Goal: Task Accomplishment & Management: Complete application form

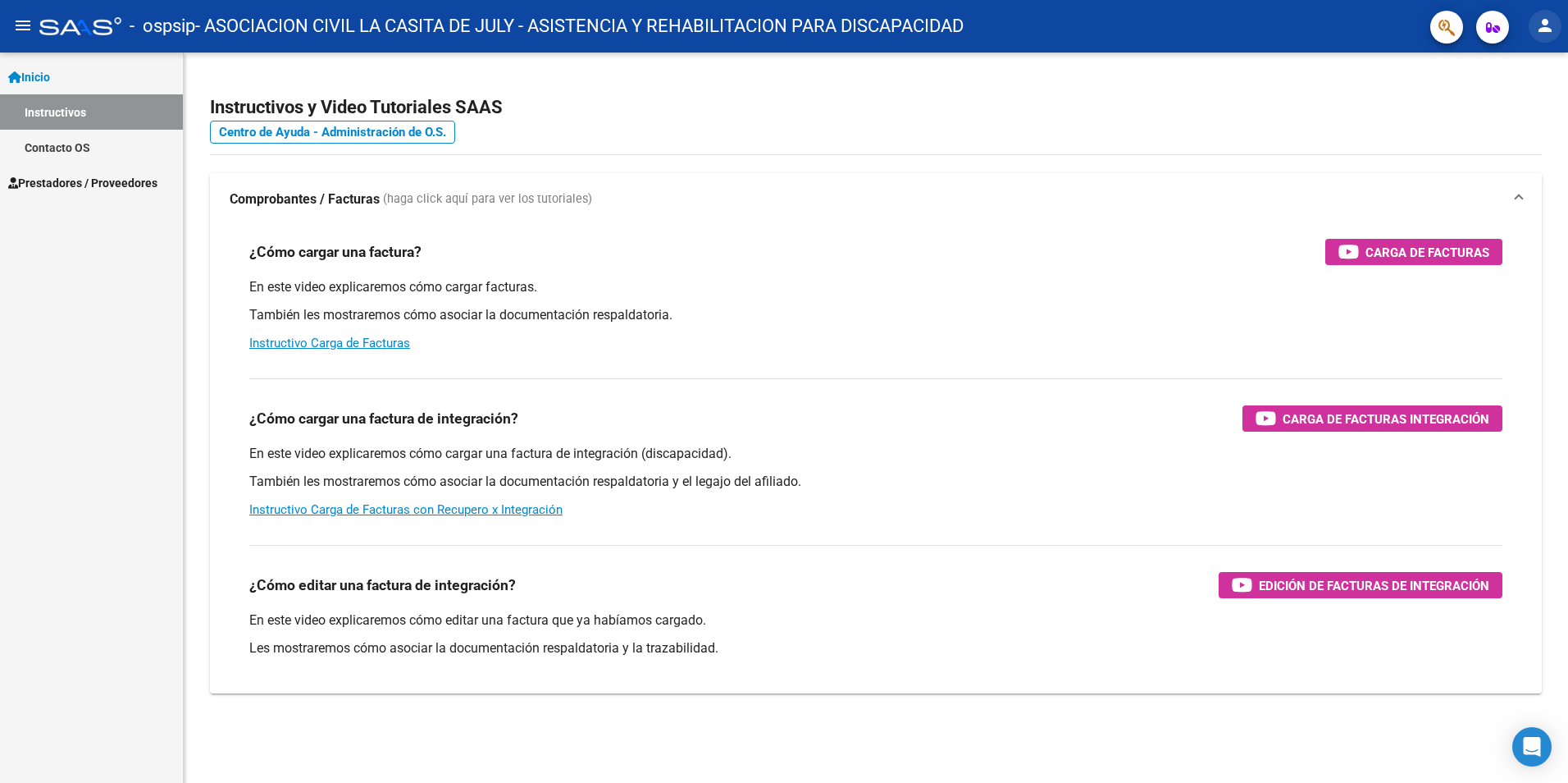
click at [1546, 30] on mat-icon "person" at bounding box center [1545, 26] width 19 height 19
click at [63, 180] on div at bounding box center [784, 392] width 1568 height 783
click at [63, 180] on span "Prestadores / Proveedores" at bounding box center [82, 183] width 149 height 18
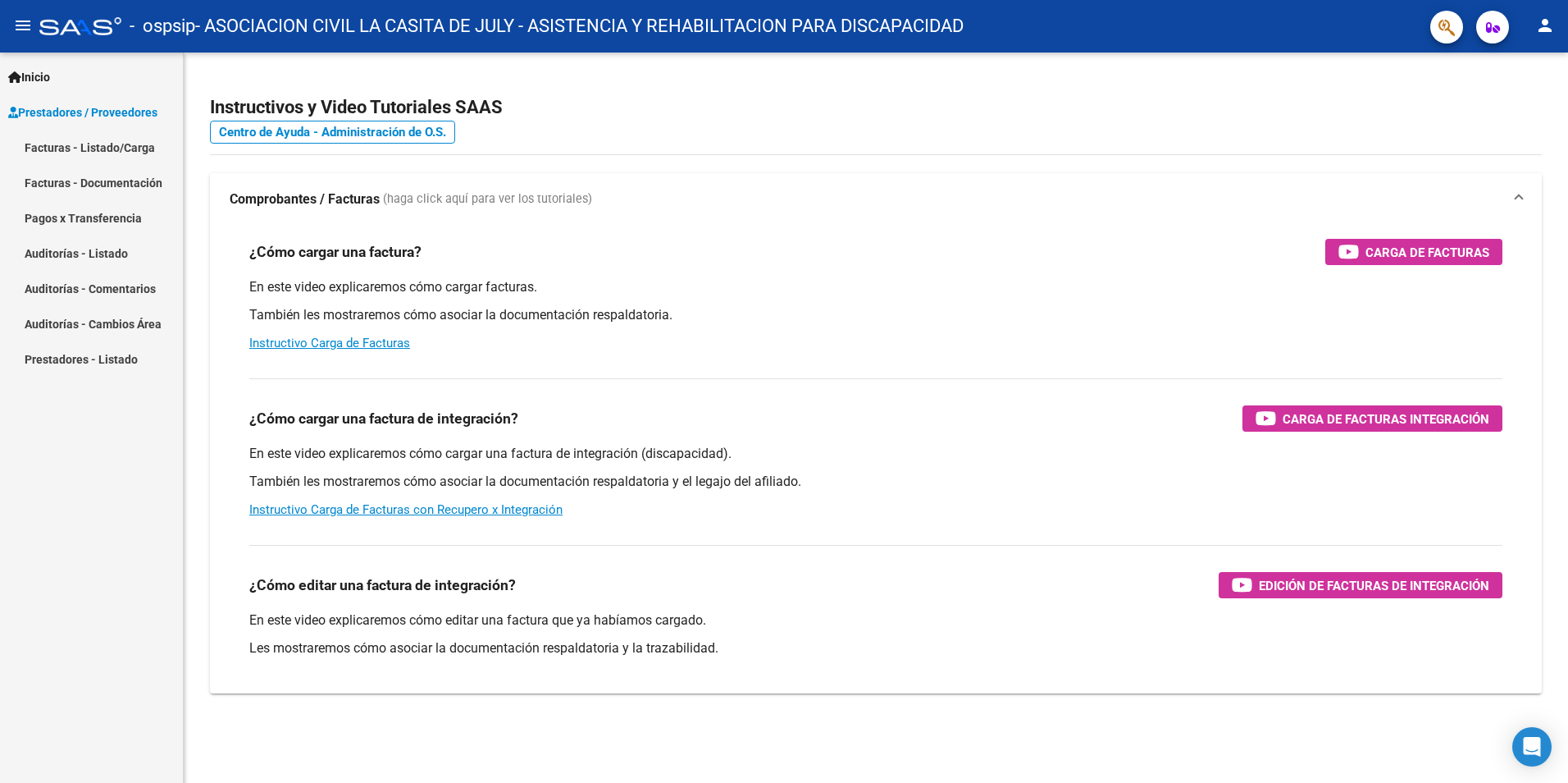
click at [64, 142] on link "Facturas - Listado/Carga" at bounding box center [91, 148] width 183 height 35
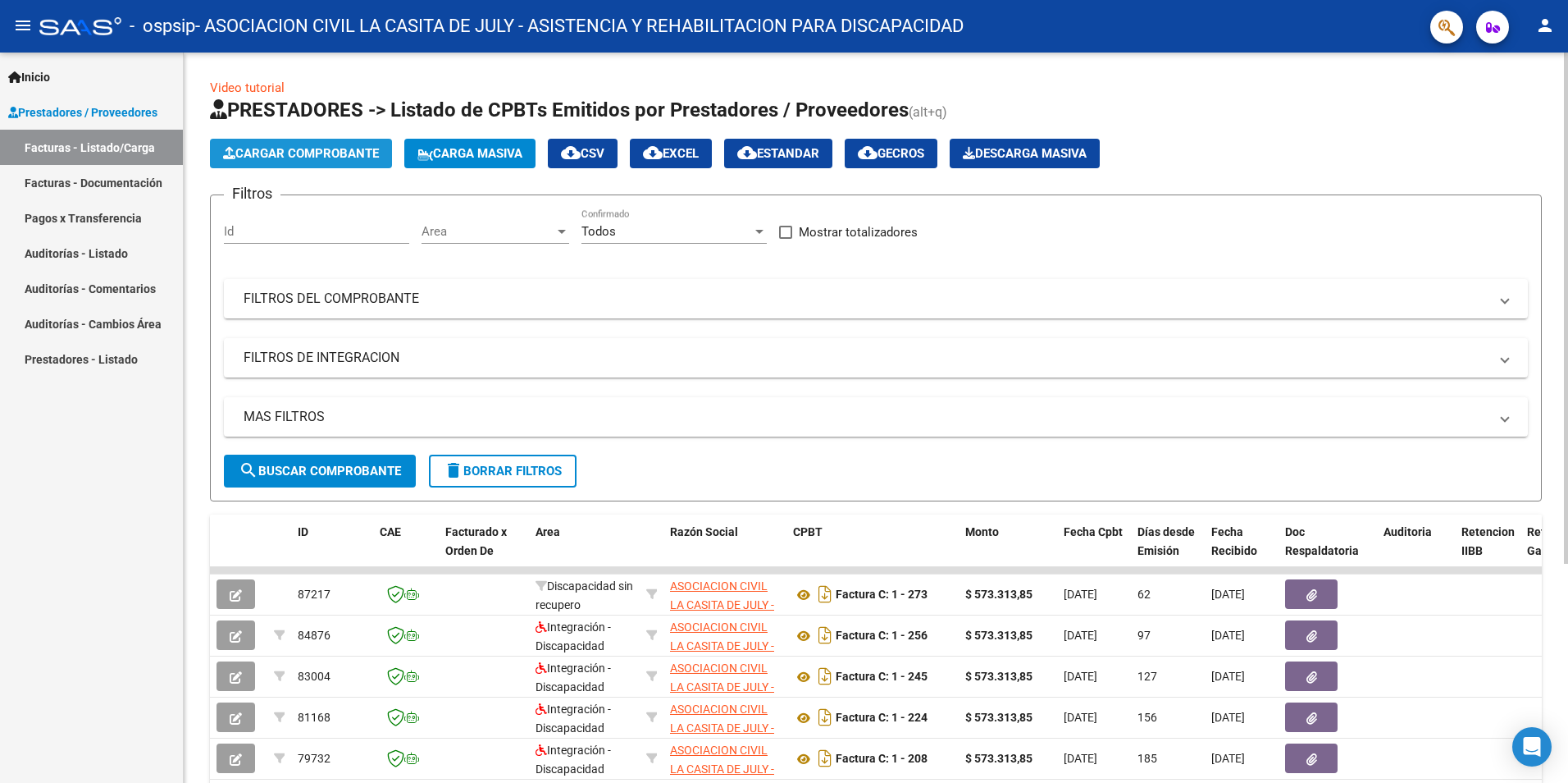
click at [312, 147] on span "Cargar Comprobante" at bounding box center [301, 153] width 155 height 15
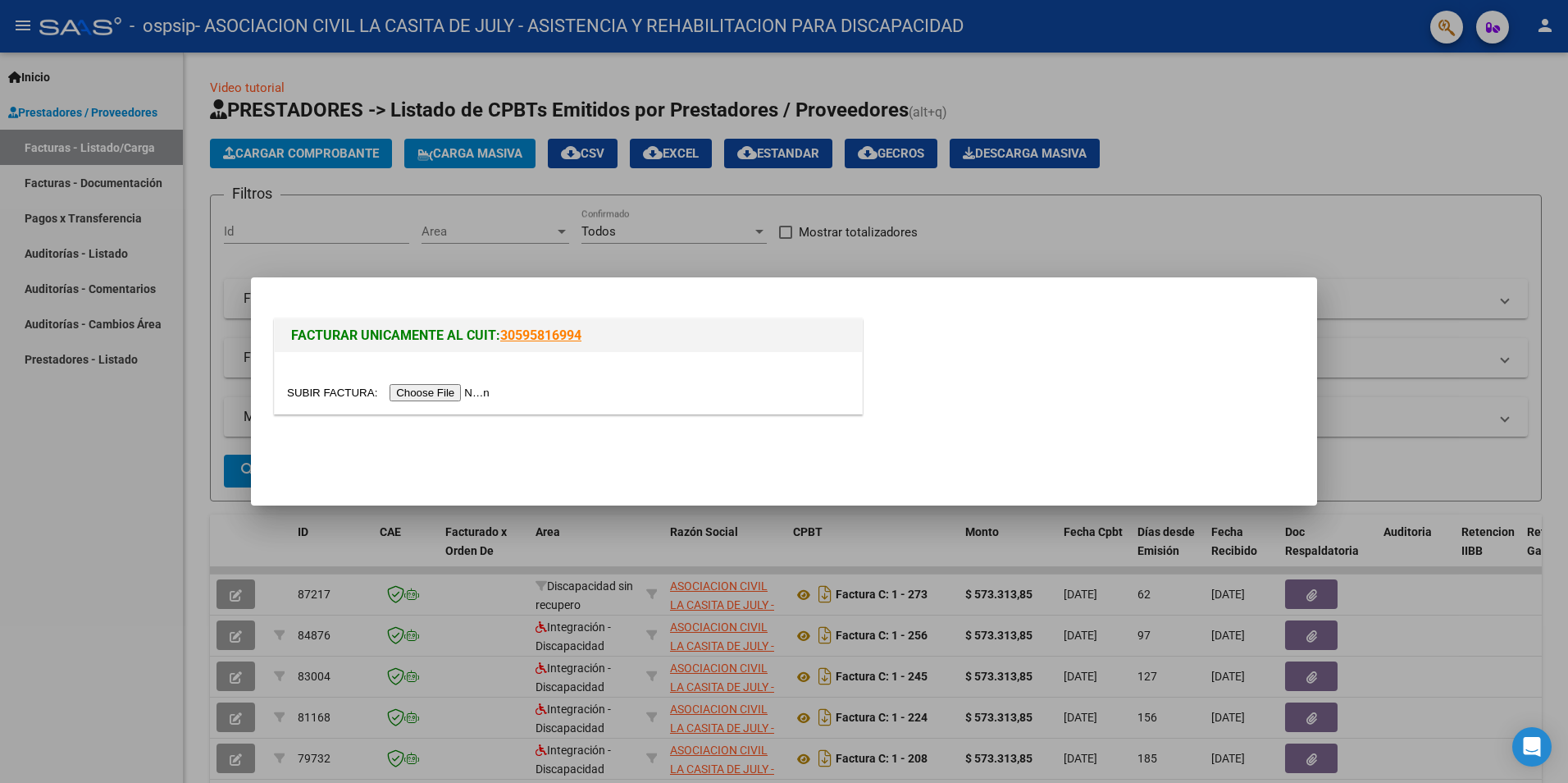
click at [431, 389] on input "file" at bounding box center [390, 393] width 208 height 18
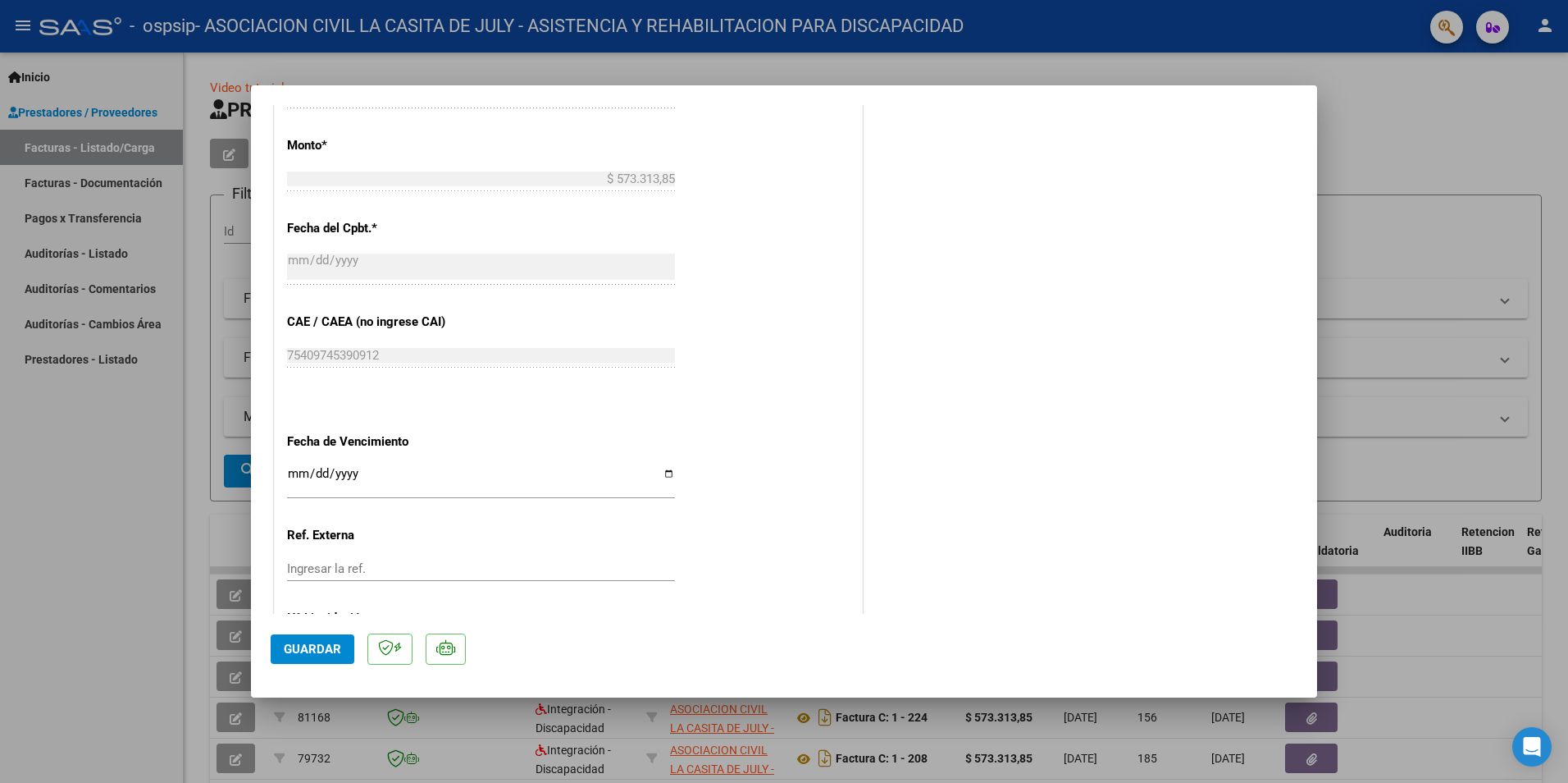
scroll to position [726, 0]
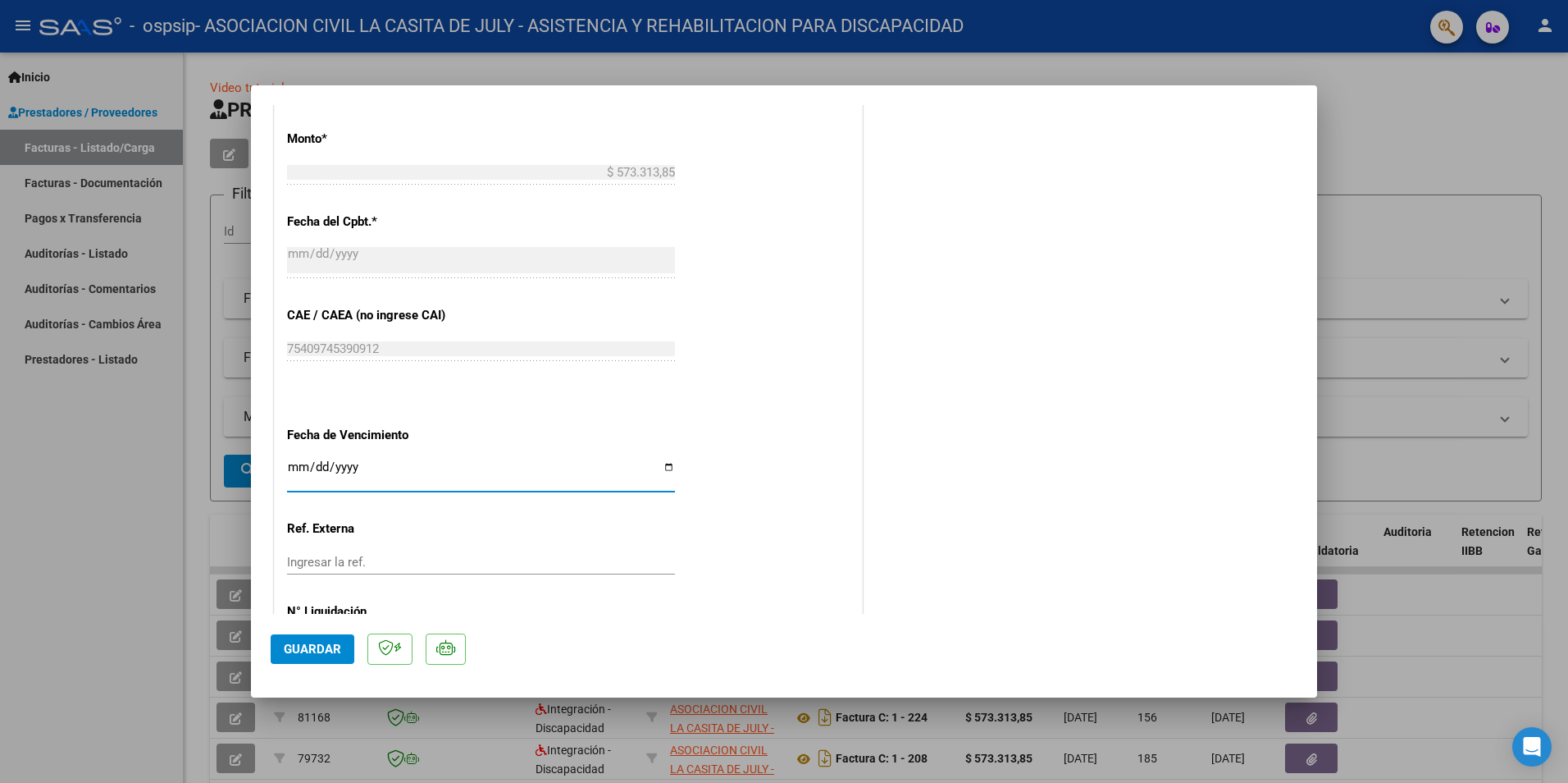
click at [298, 468] on input "Ingresar la fecha" at bounding box center [481, 474] width 388 height 27
click at [663, 465] on input "Ingresar la fecha" at bounding box center [481, 474] width 388 height 27
type input "2025-10-06"
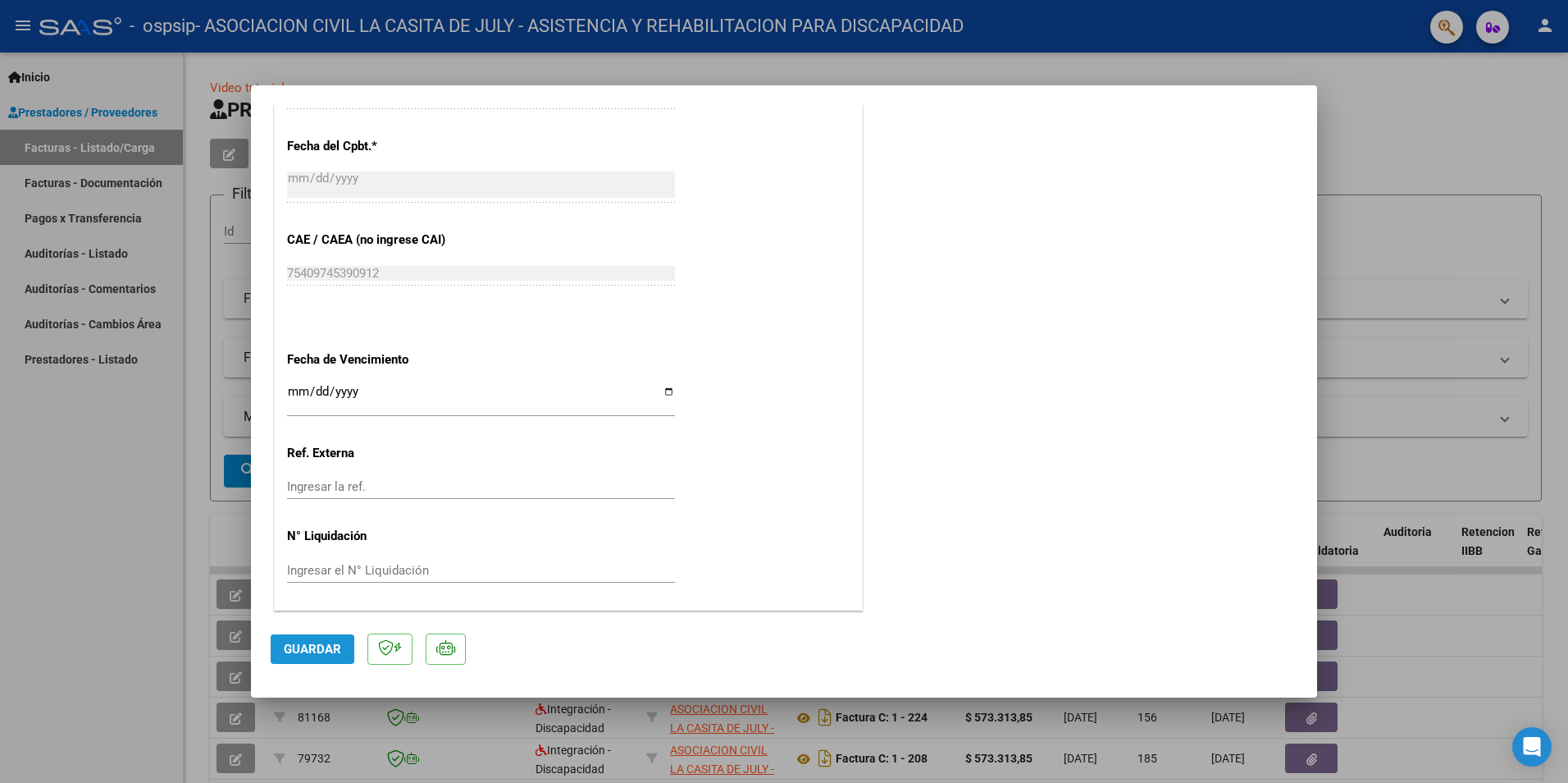
click at [299, 650] on span "Guardar" at bounding box center [312, 649] width 57 height 15
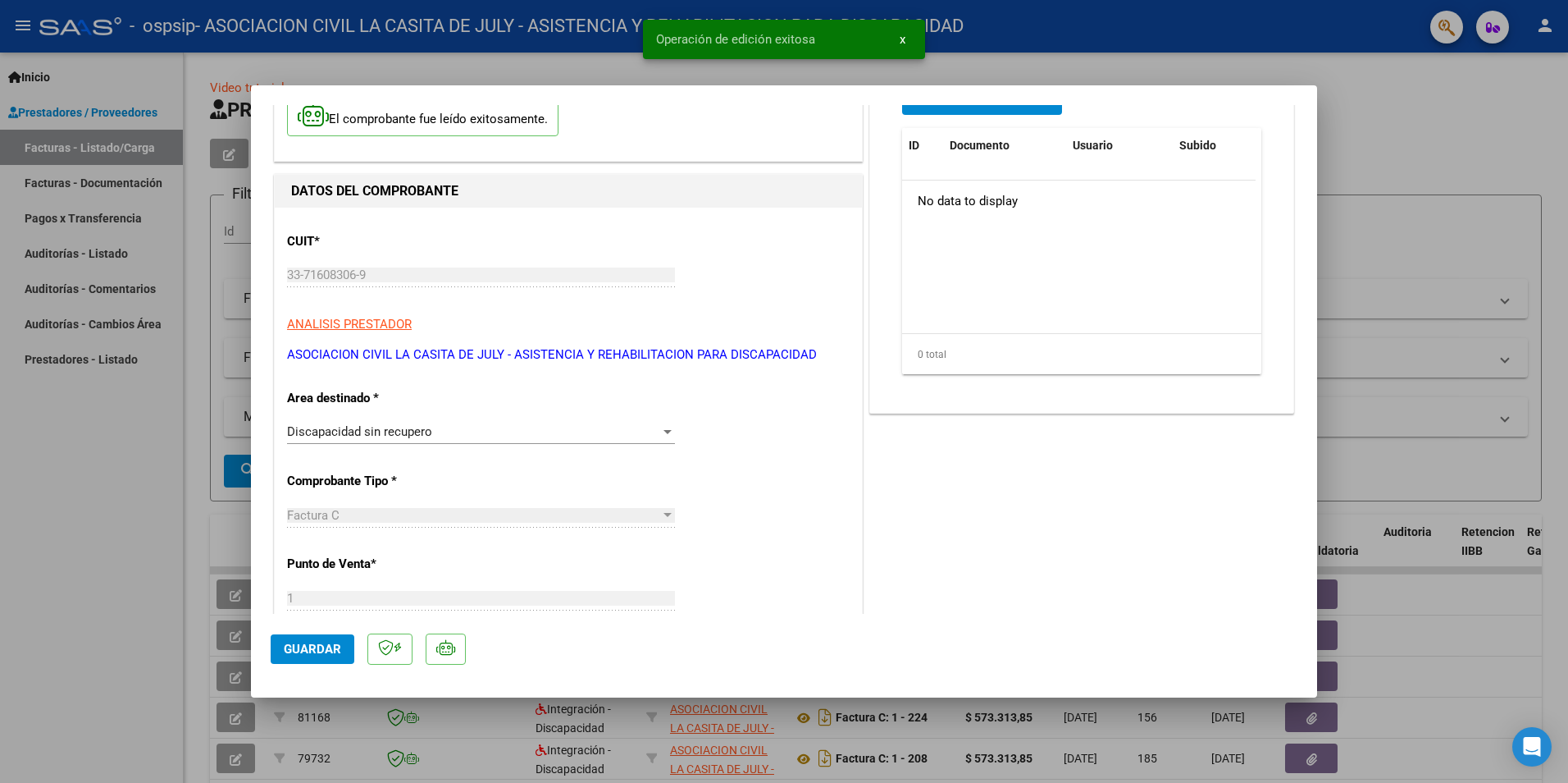
scroll to position [0, 0]
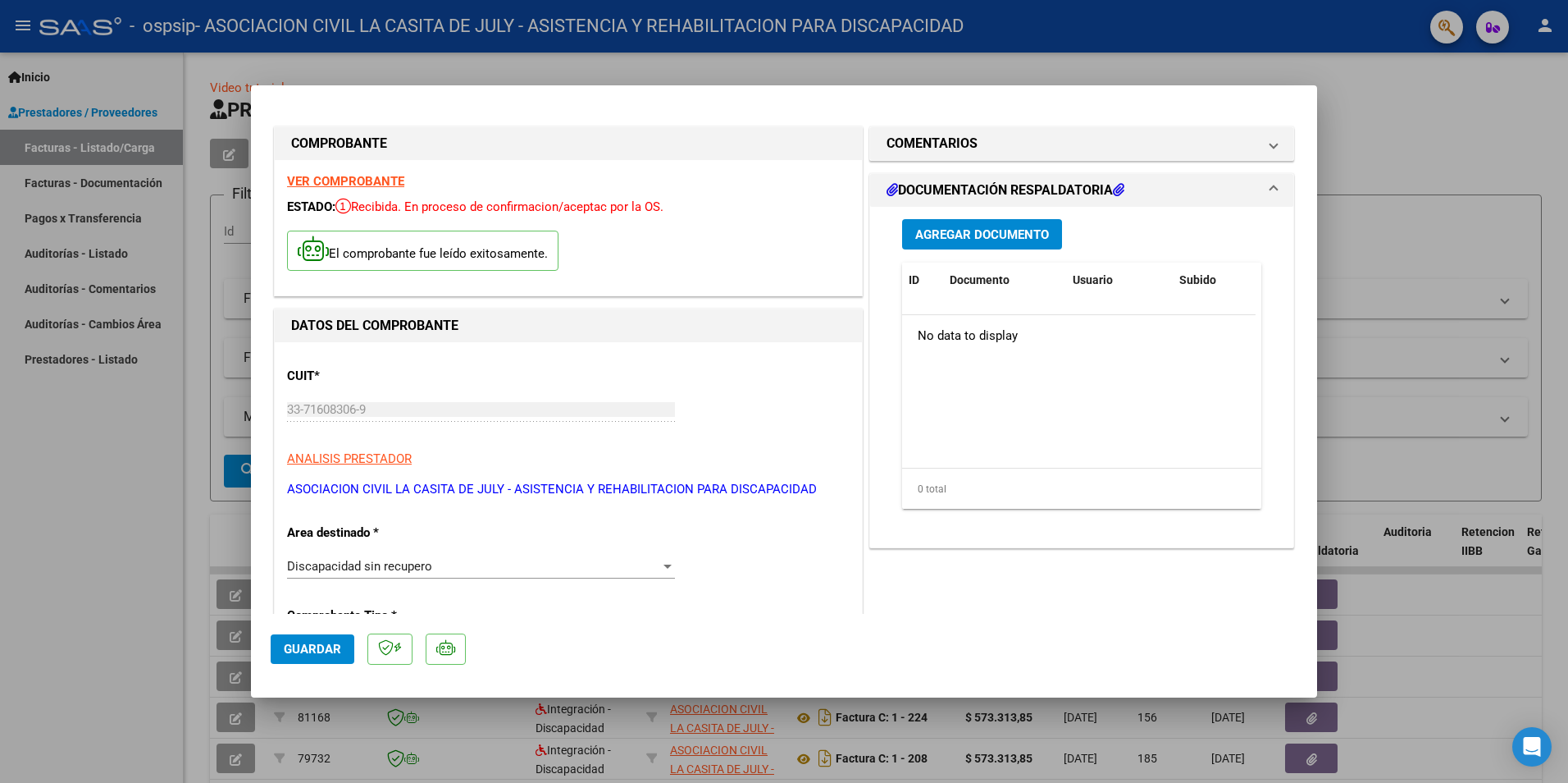
click at [993, 228] on span "Agregar Documento" at bounding box center [981, 234] width 133 height 15
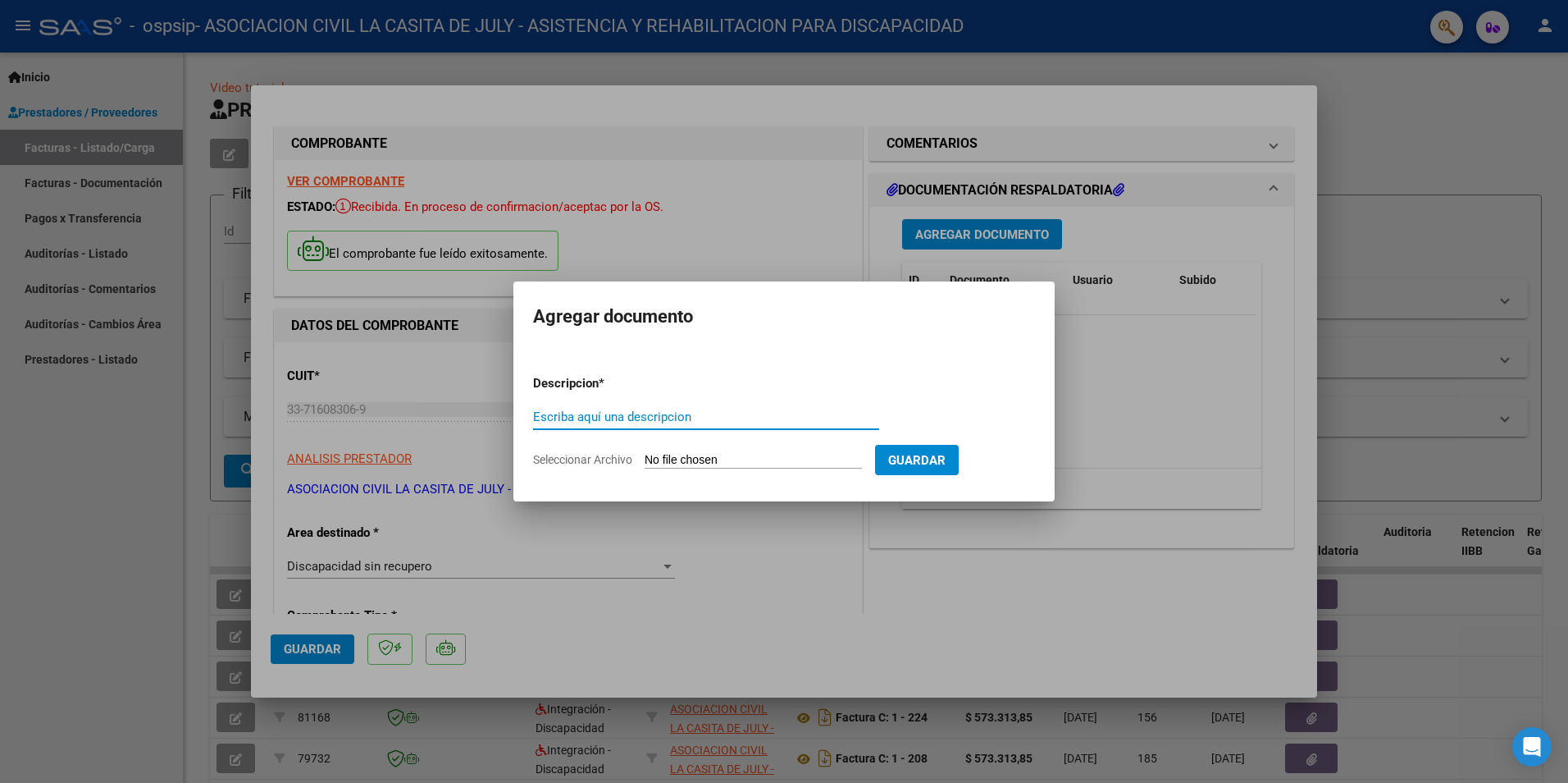
click at [562, 461] on span "Seleccionar Archivo" at bounding box center [583, 460] width 99 height 13
click at [645, 461] on input "Seleccionar Archivo" at bounding box center [754, 461] width 217 height 16
type input "C:\fakepath\GIMENEZ FACUNDO CET CON DEP J-S AUTORIZACION 2025 SEGUN RESOLUCION …"
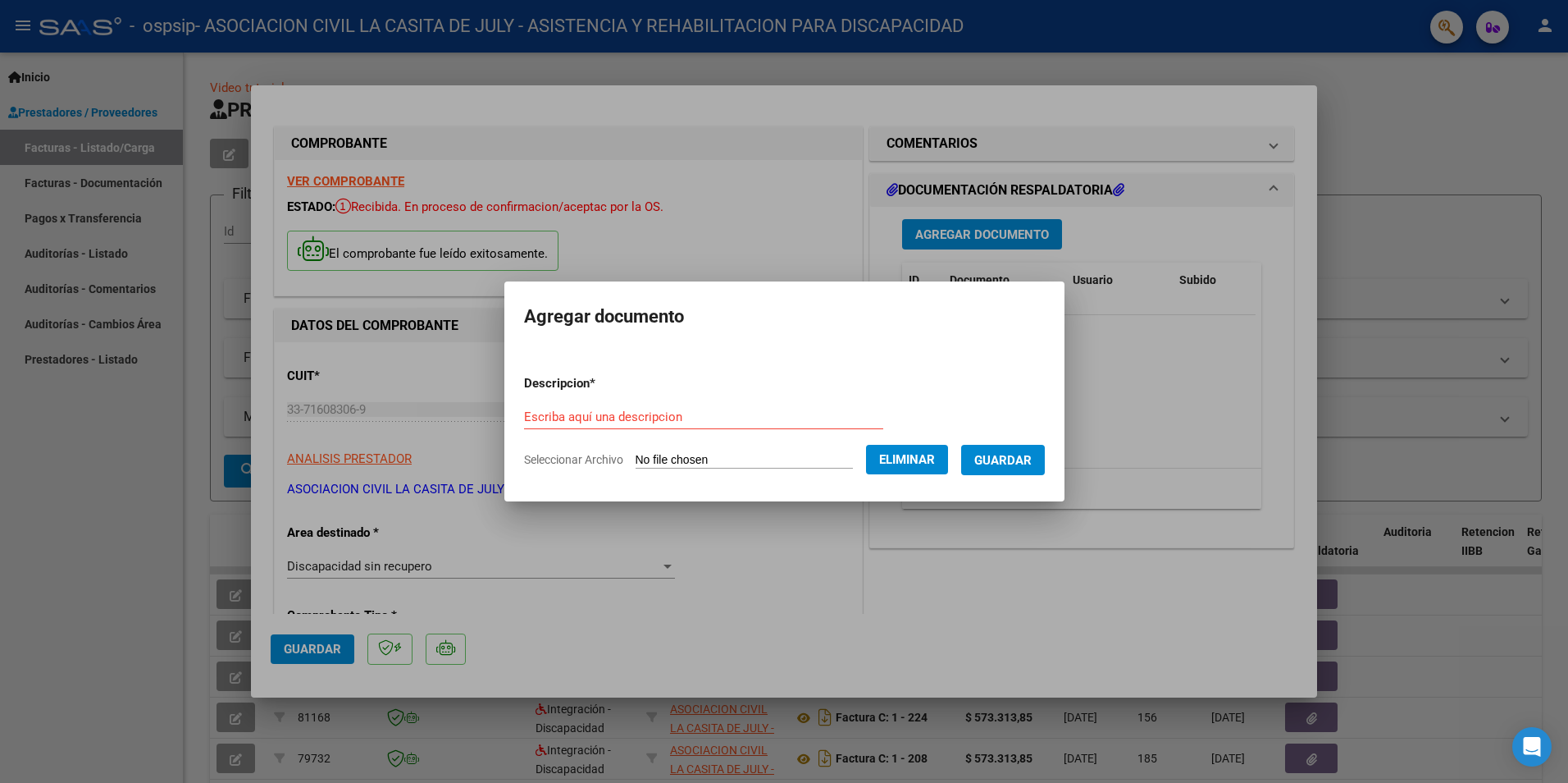
click at [561, 454] on span "Seleccionar Archivo" at bounding box center [573, 460] width 99 height 13
click at [567, 459] on span "Seleccionar Archivo" at bounding box center [573, 460] width 99 height 13
click at [548, 460] on span "Seleccionar Archivo" at bounding box center [573, 460] width 99 height 13
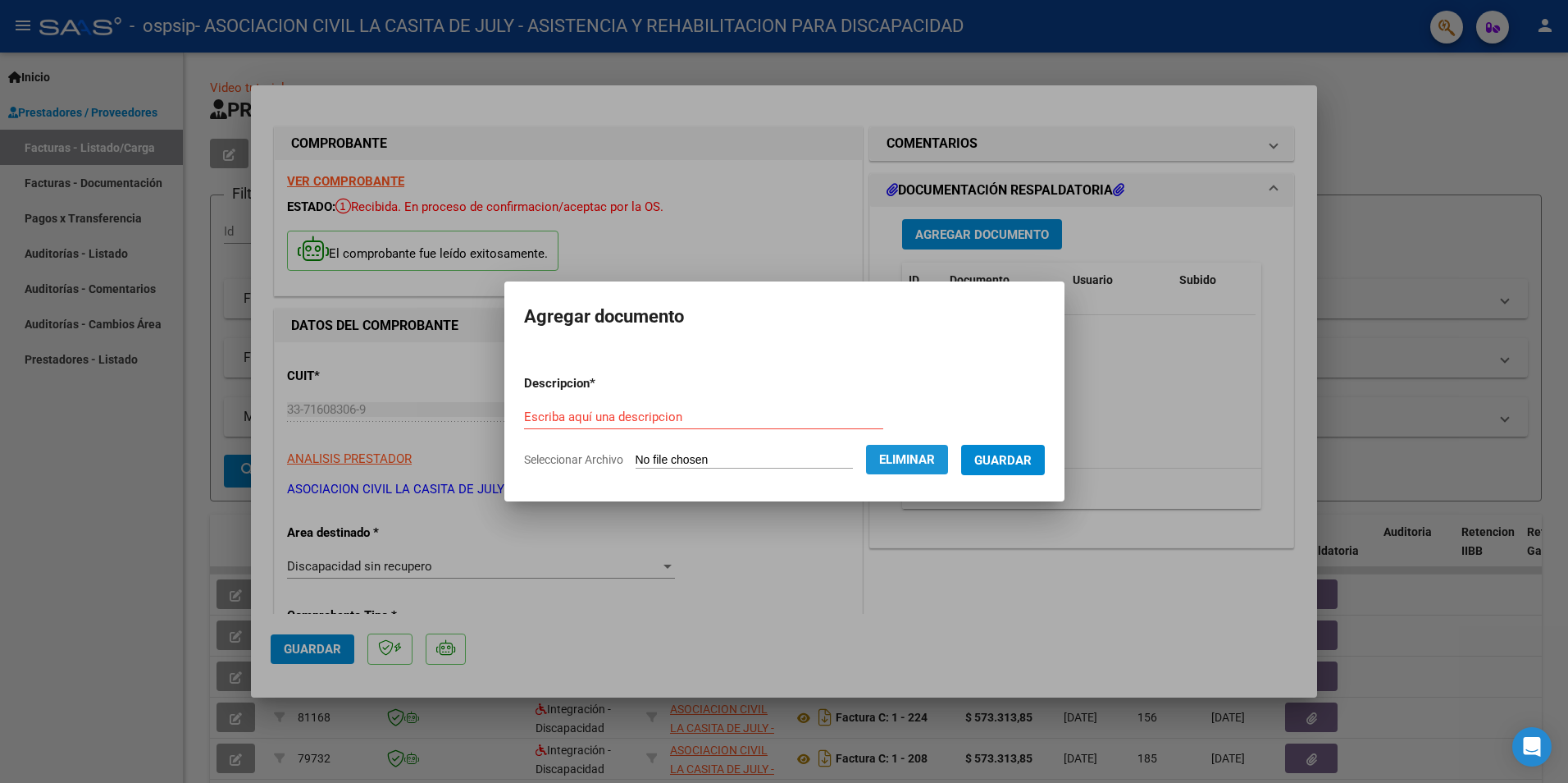
click at [913, 452] on span "Eliminar" at bounding box center [906, 460] width 56 height 15
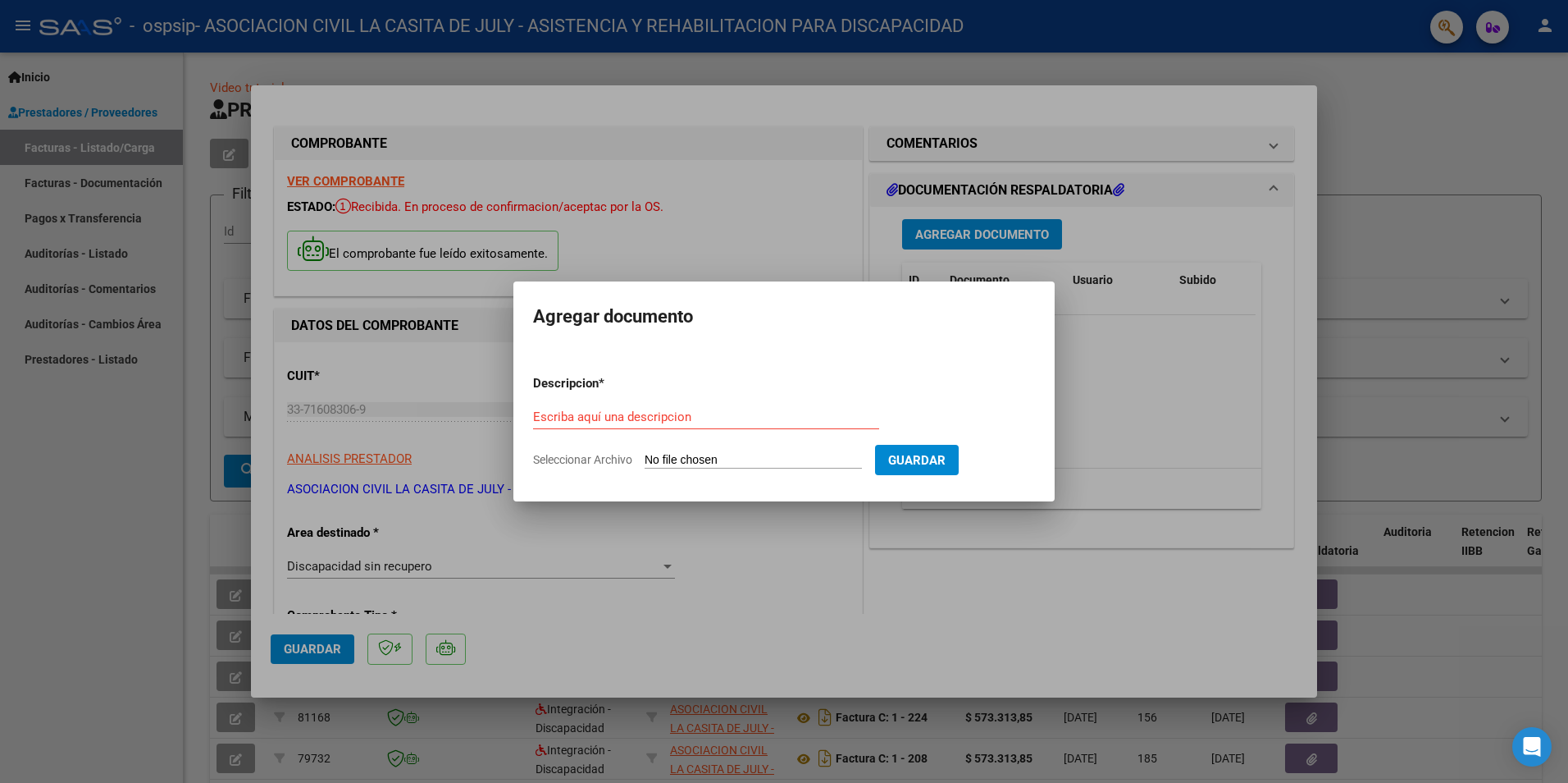
click at [592, 456] on span "Seleccionar Archivo" at bounding box center [583, 460] width 99 height 13
click at [645, 456] on input "Seleccionar Archivo" at bounding box center [754, 461] width 217 height 16
type input "C:\fakepath\Gimenez F. septiembre 25.pdf"
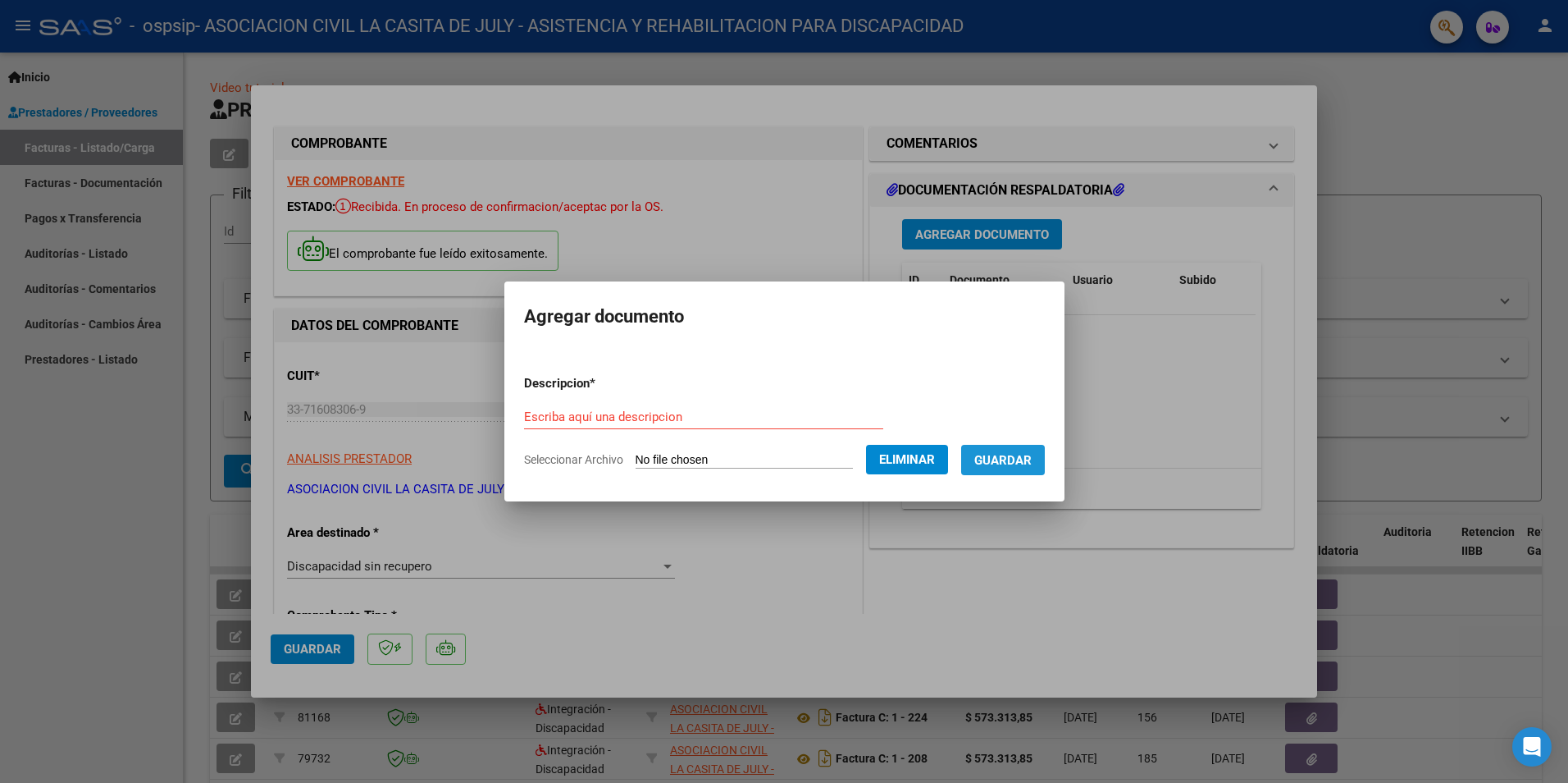
click at [998, 452] on span "Guardar" at bounding box center [1003, 460] width 57 height 15
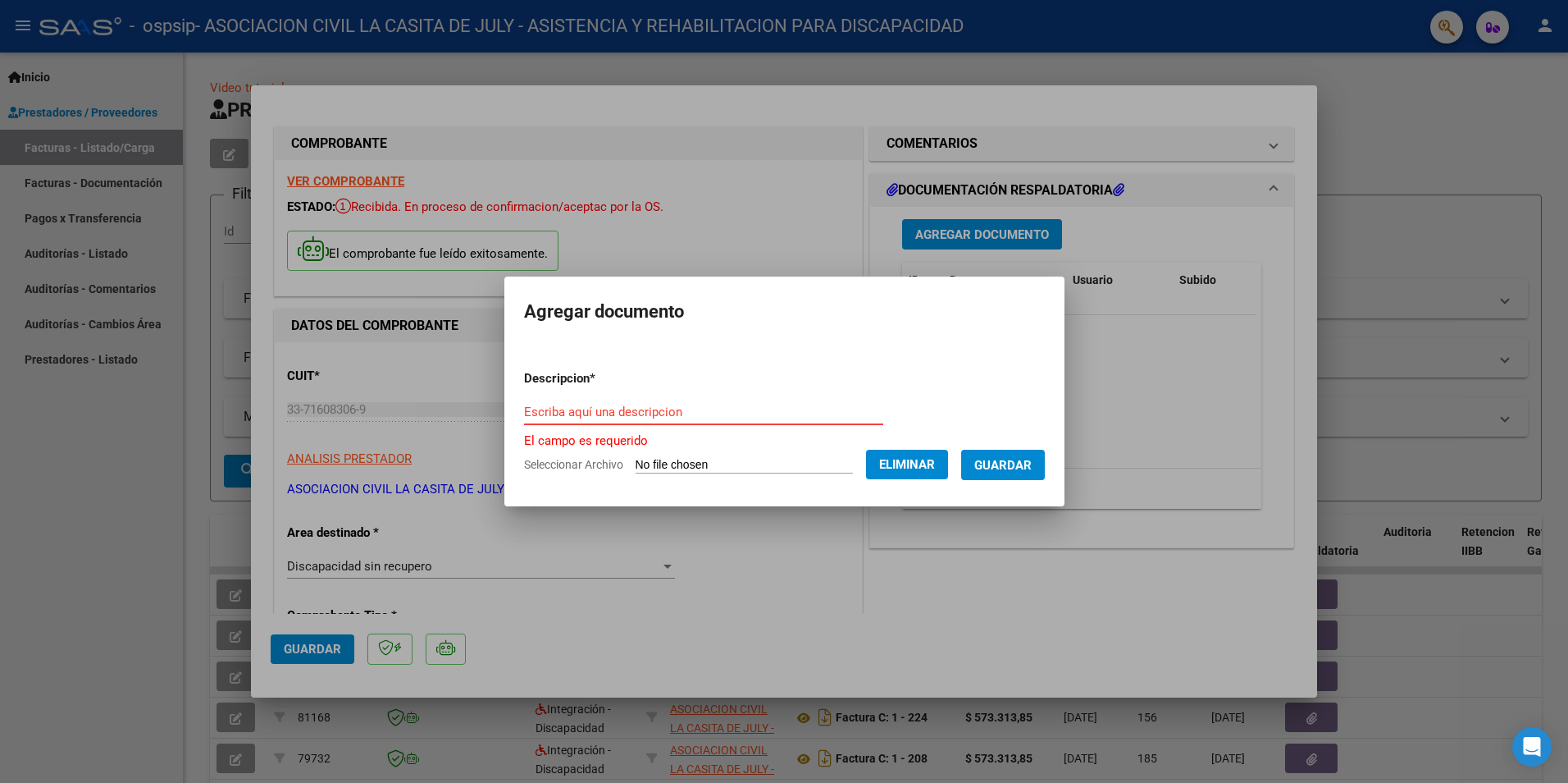
click at [541, 412] on input "Escriba aquí una descripcion" at bounding box center [703, 412] width 360 height 15
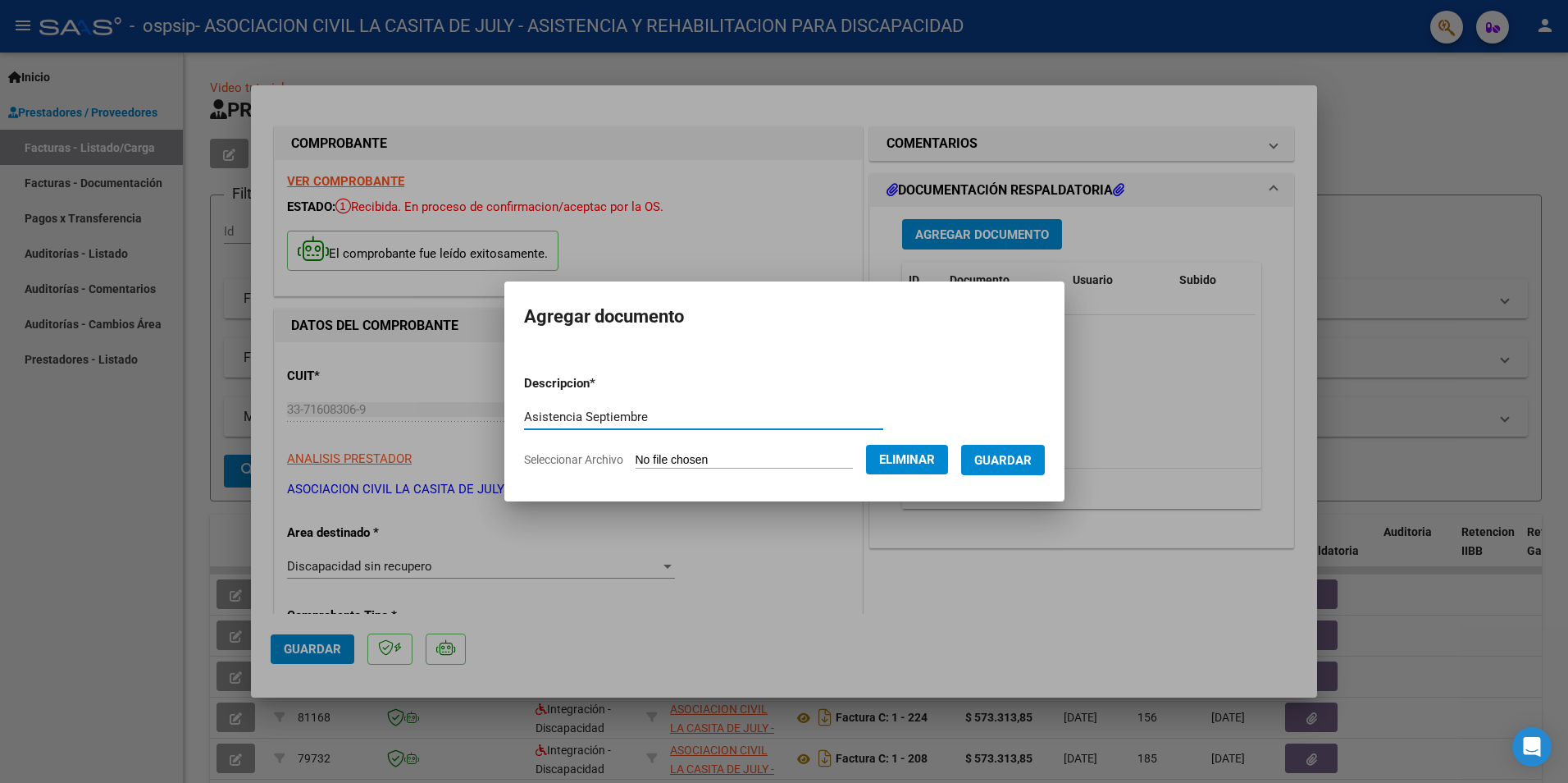
type input "Asistencia Septiembre"
click at [989, 457] on span "Guardar" at bounding box center [1003, 460] width 57 height 15
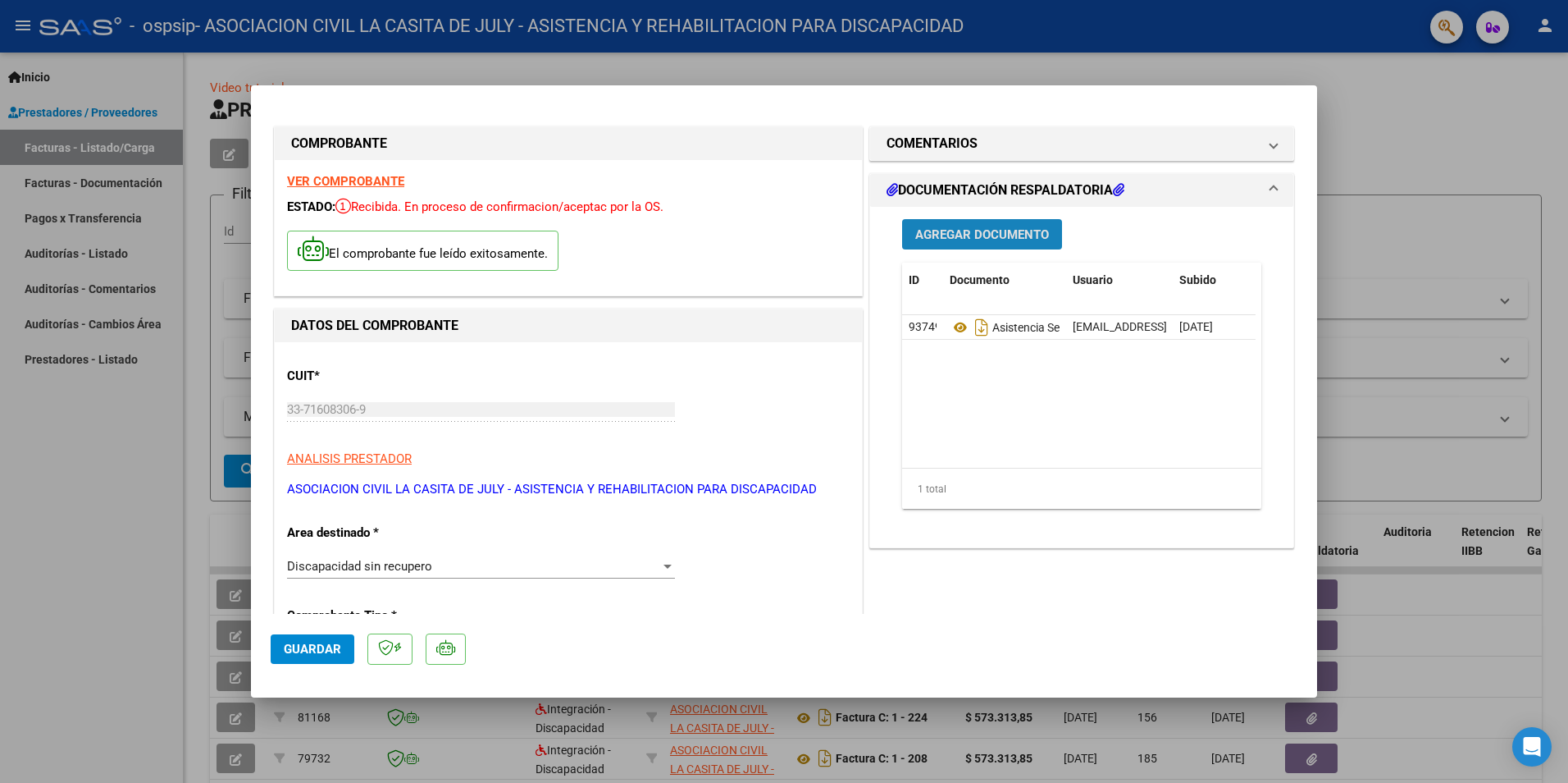
click at [945, 231] on span "Agregar Documento" at bounding box center [981, 234] width 133 height 15
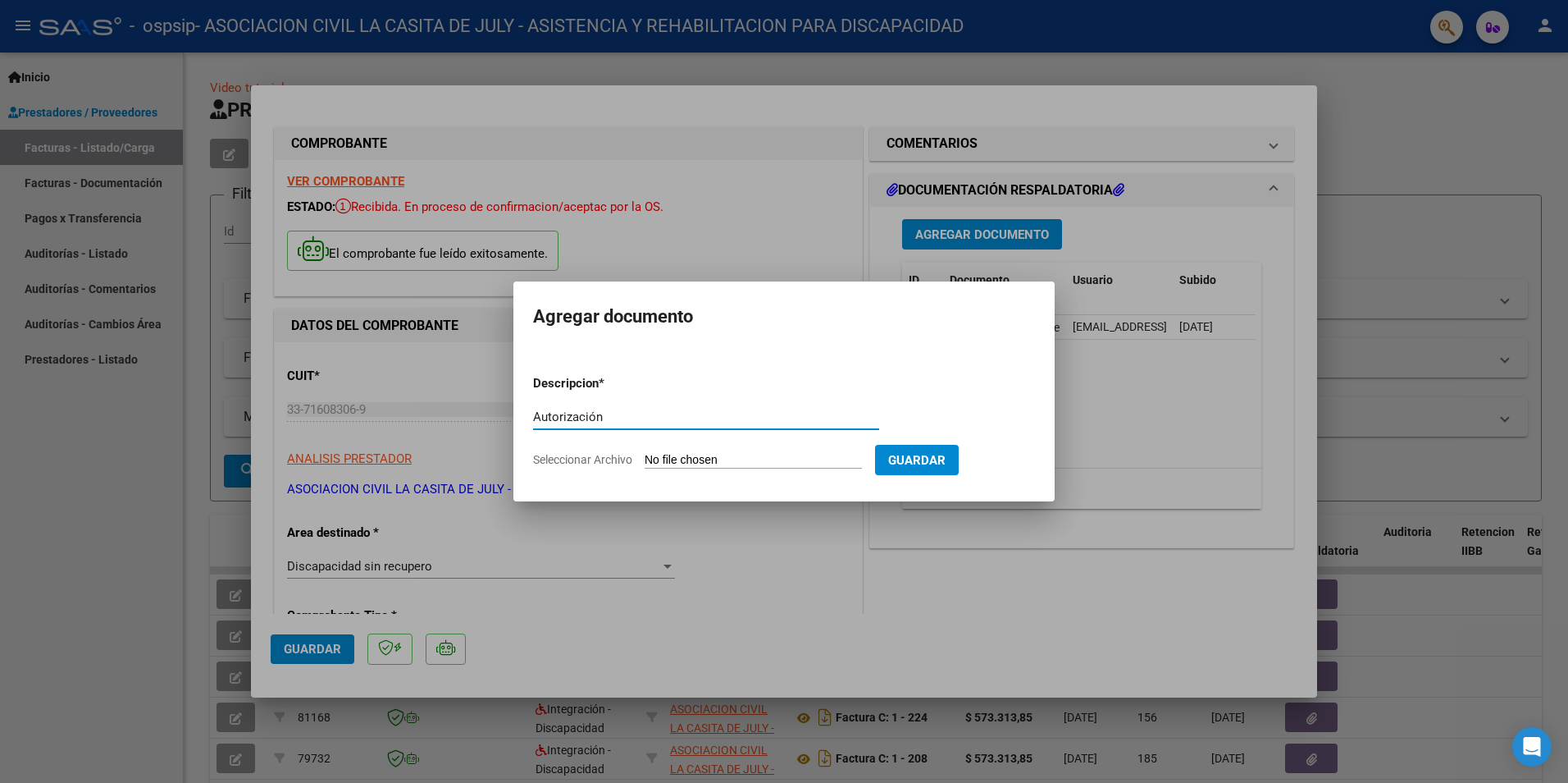
type input "Autorización"
click at [589, 457] on span "Seleccionar Archivo" at bounding box center [583, 460] width 99 height 13
click at [645, 457] on input "Seleccionar Archivo" at bounding box center [754, 461] width 217 height 16
type input "C:\fakepath\GIMENEZ FACUNDO CET CON DEP J-S AUTORIZACION 2025 SEGUN RESOLUCION …"
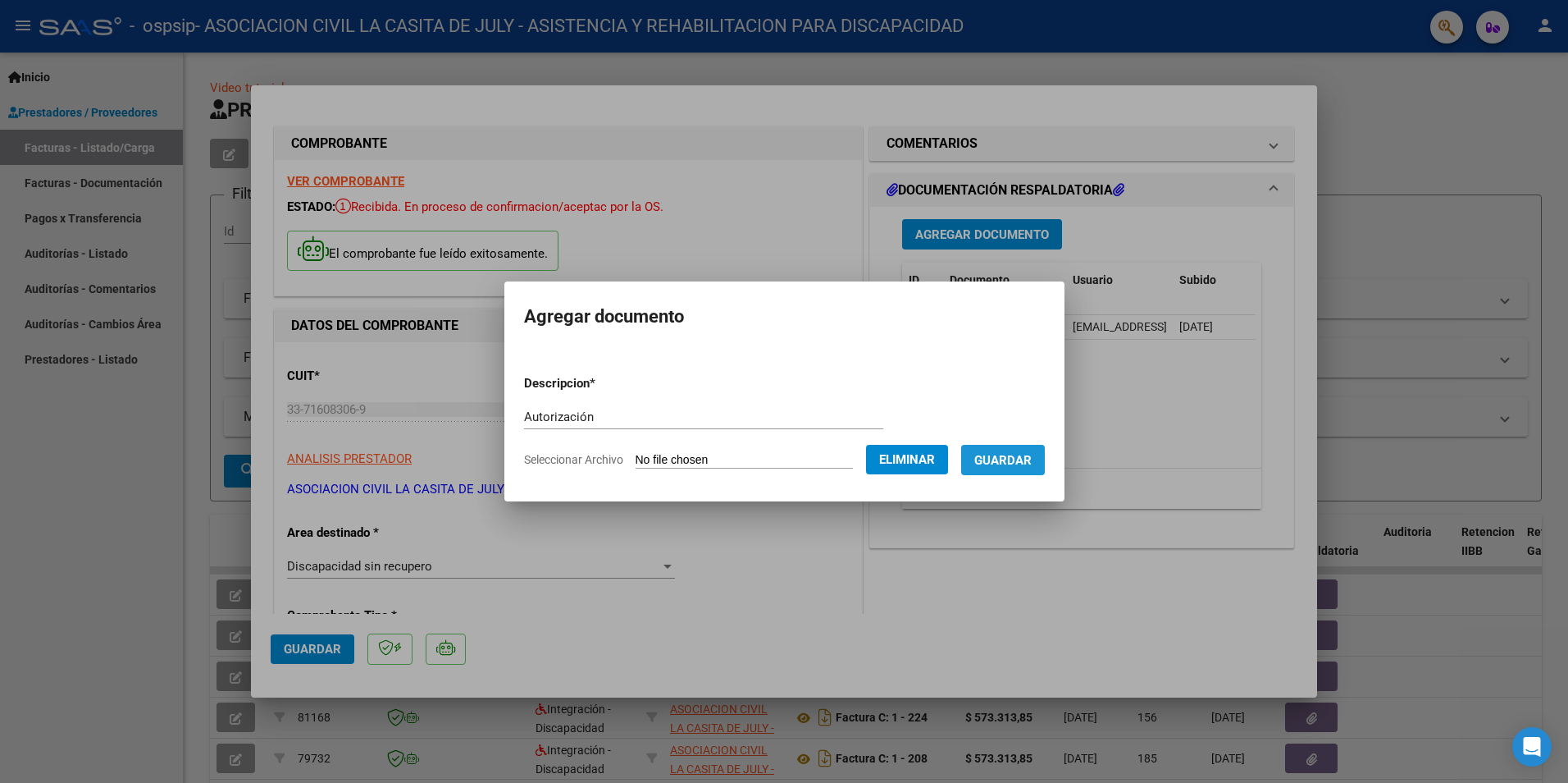
click at [1001, 454] on span "Guardar" at bounding box center [1003, 460] width 57 height 15
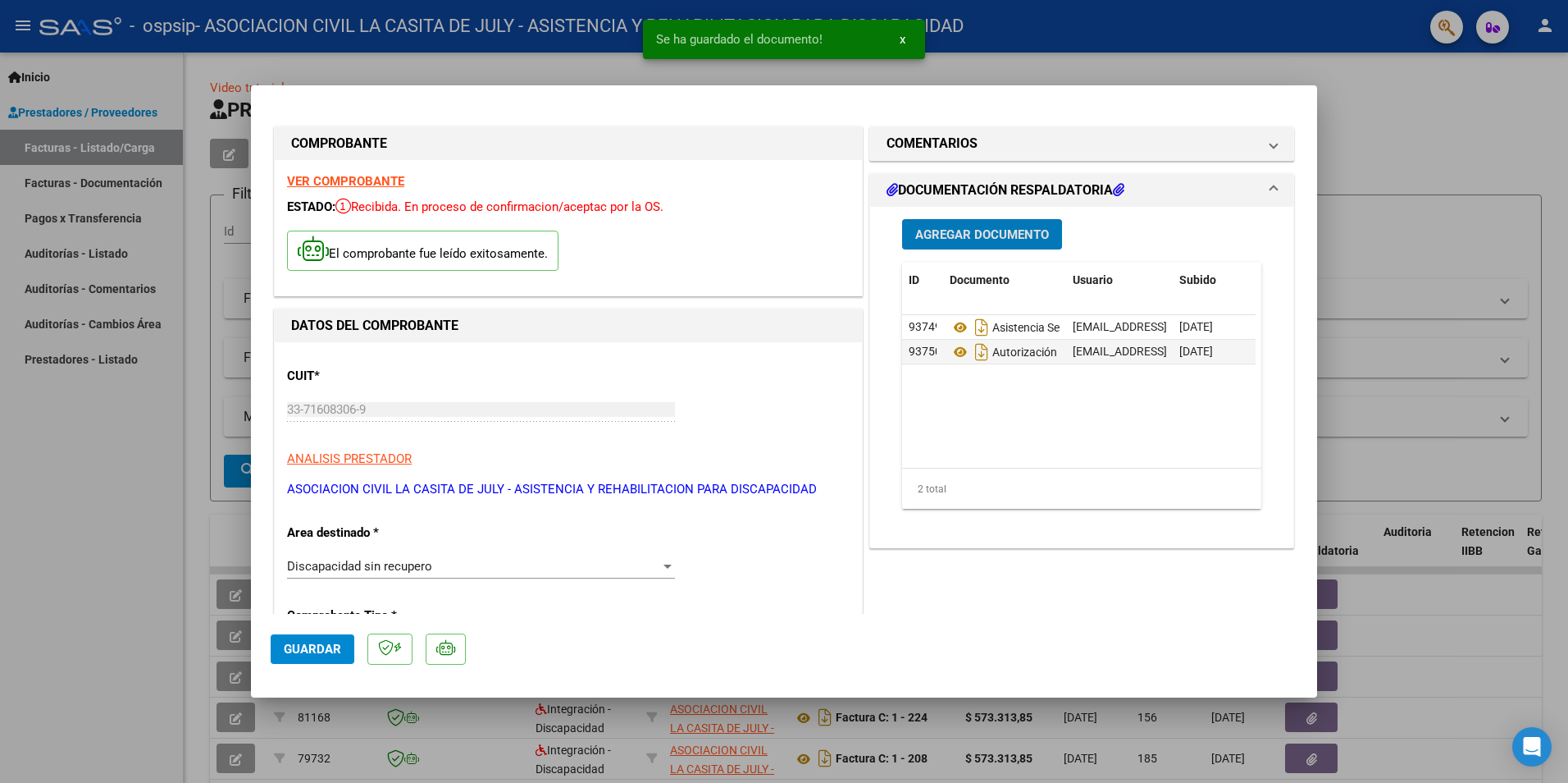
click at [983, 226] on span "Agregar Documento" at bounding box center [981, 233] width 133 height 15
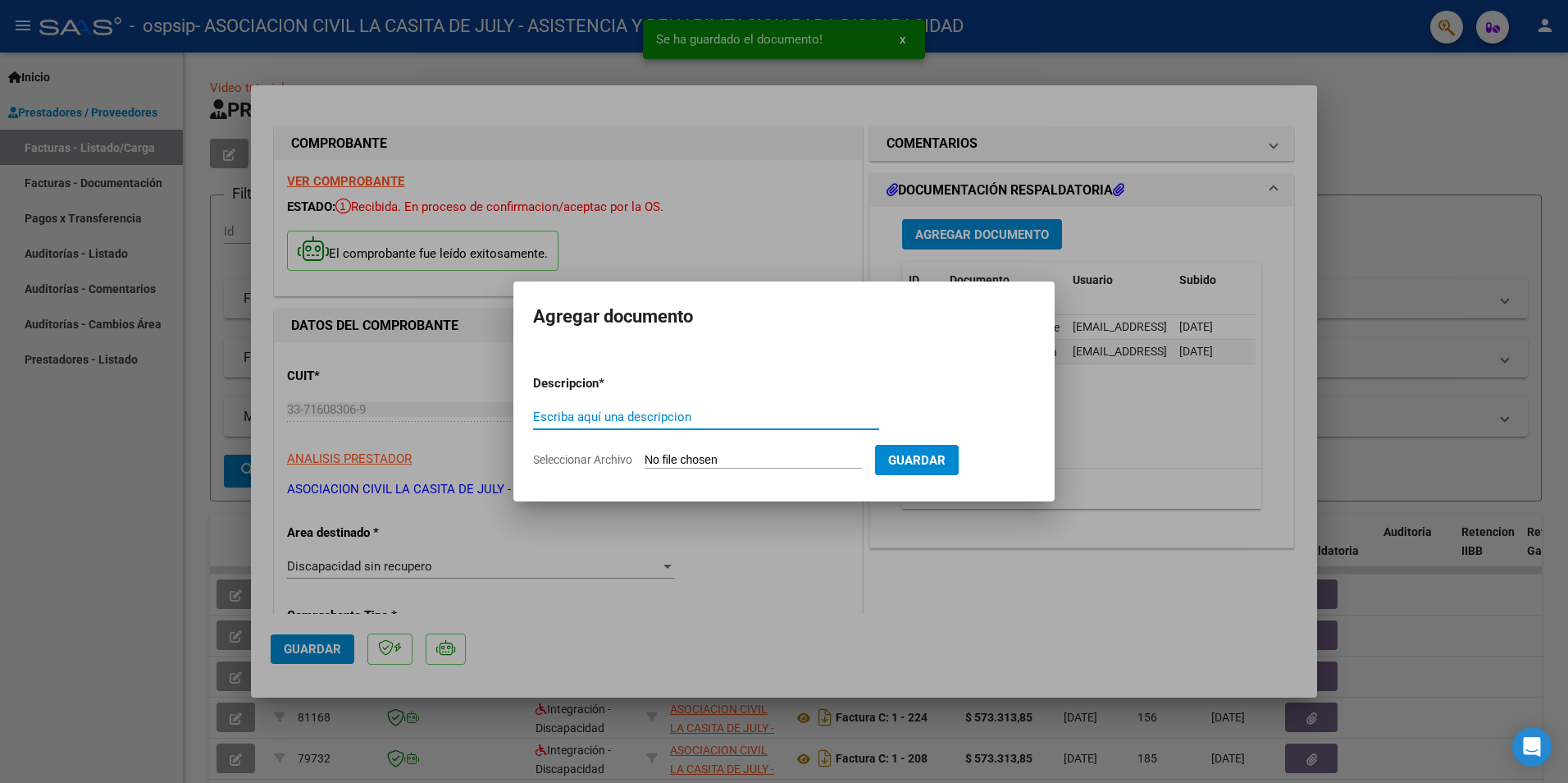
click at [554, 414] on input "Escriba aquí una descripcion" at bounding box center [707, 416] width 346 height 15
type input "Credencial"
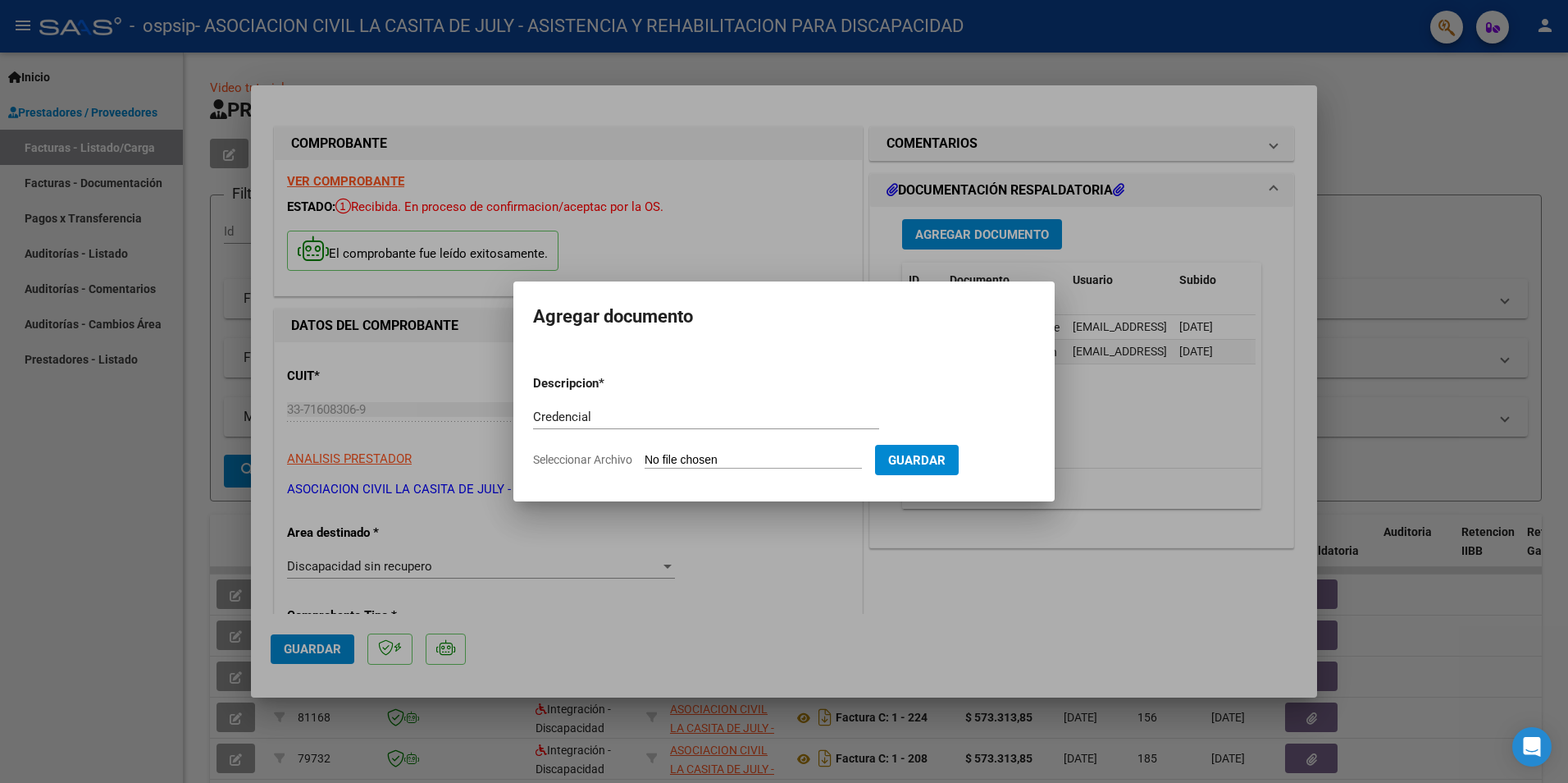
click at [591, 460] on span "Seleccionar Archivo" at bounding box center [583, 460] width 99 height 13
click at [645, 460] on input "Seleccionar Archivo" at bounding box center [754, 461] width 217 height 16
type input "C:\fakepath\Facundo Gimenez credencial 2025.pdf"
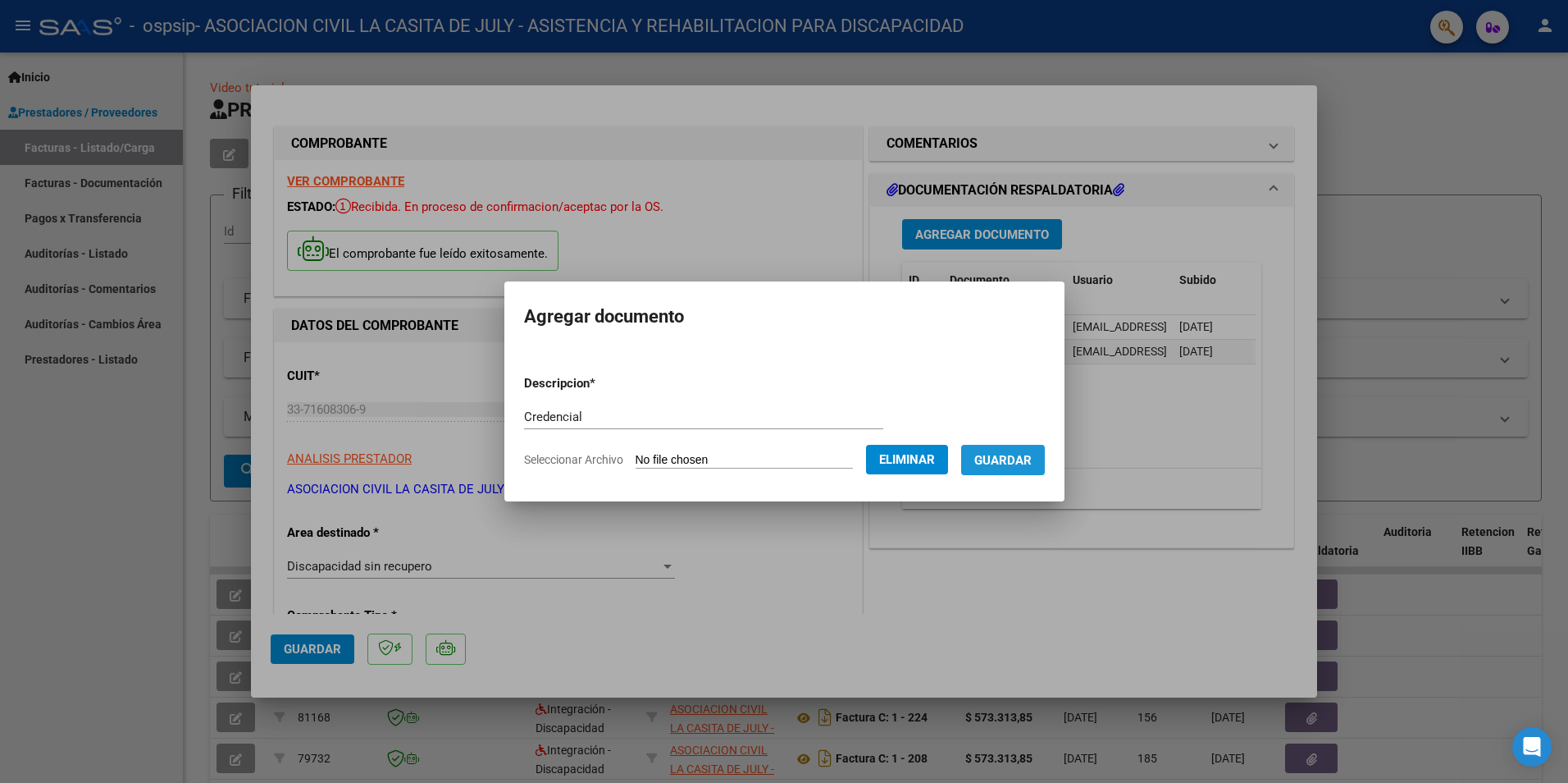
click at [1005, 455] on span "Guardar" at bounding box center [1003, 460] width 57 height 15
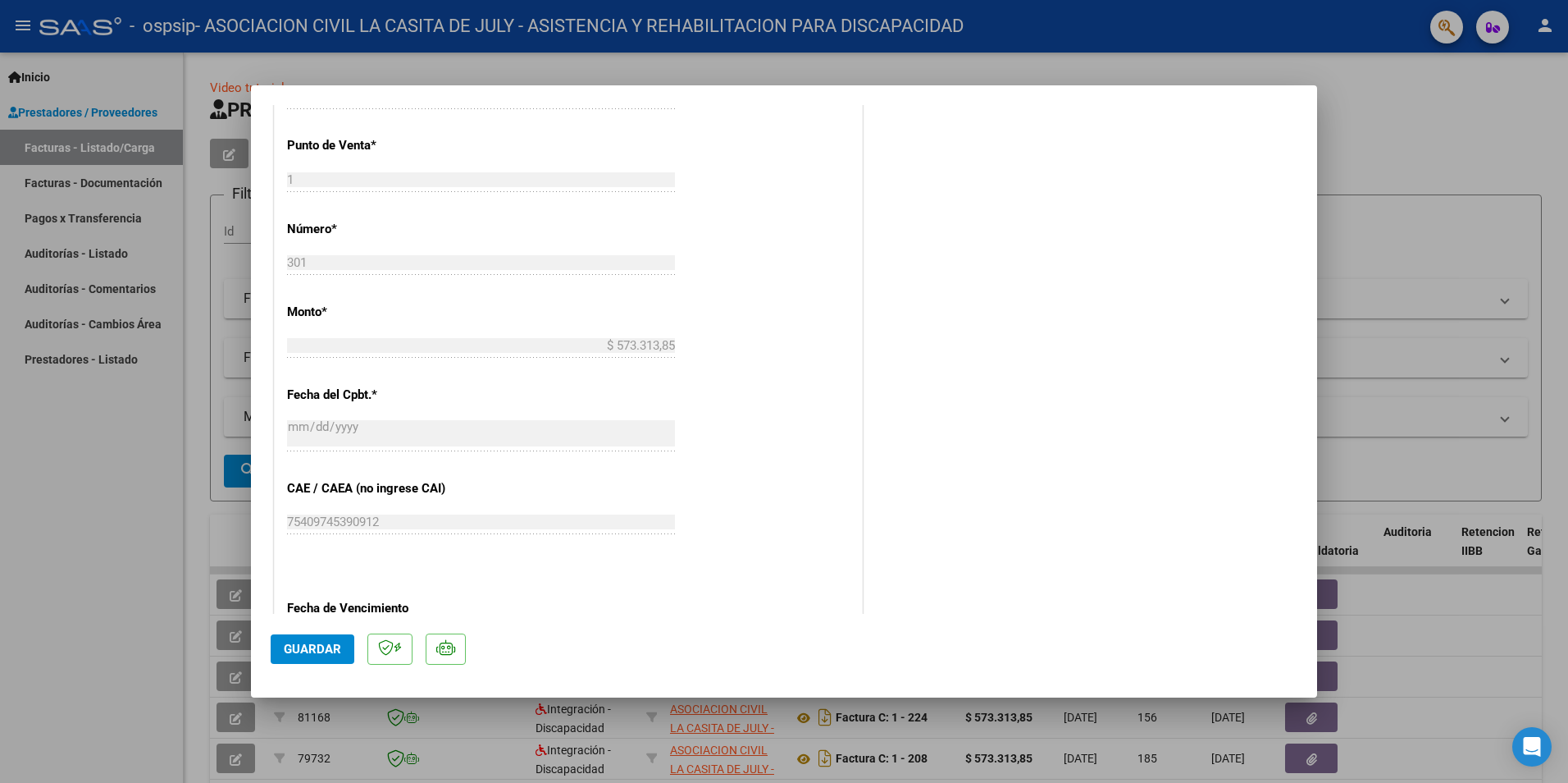
scroll to position [802, 0]
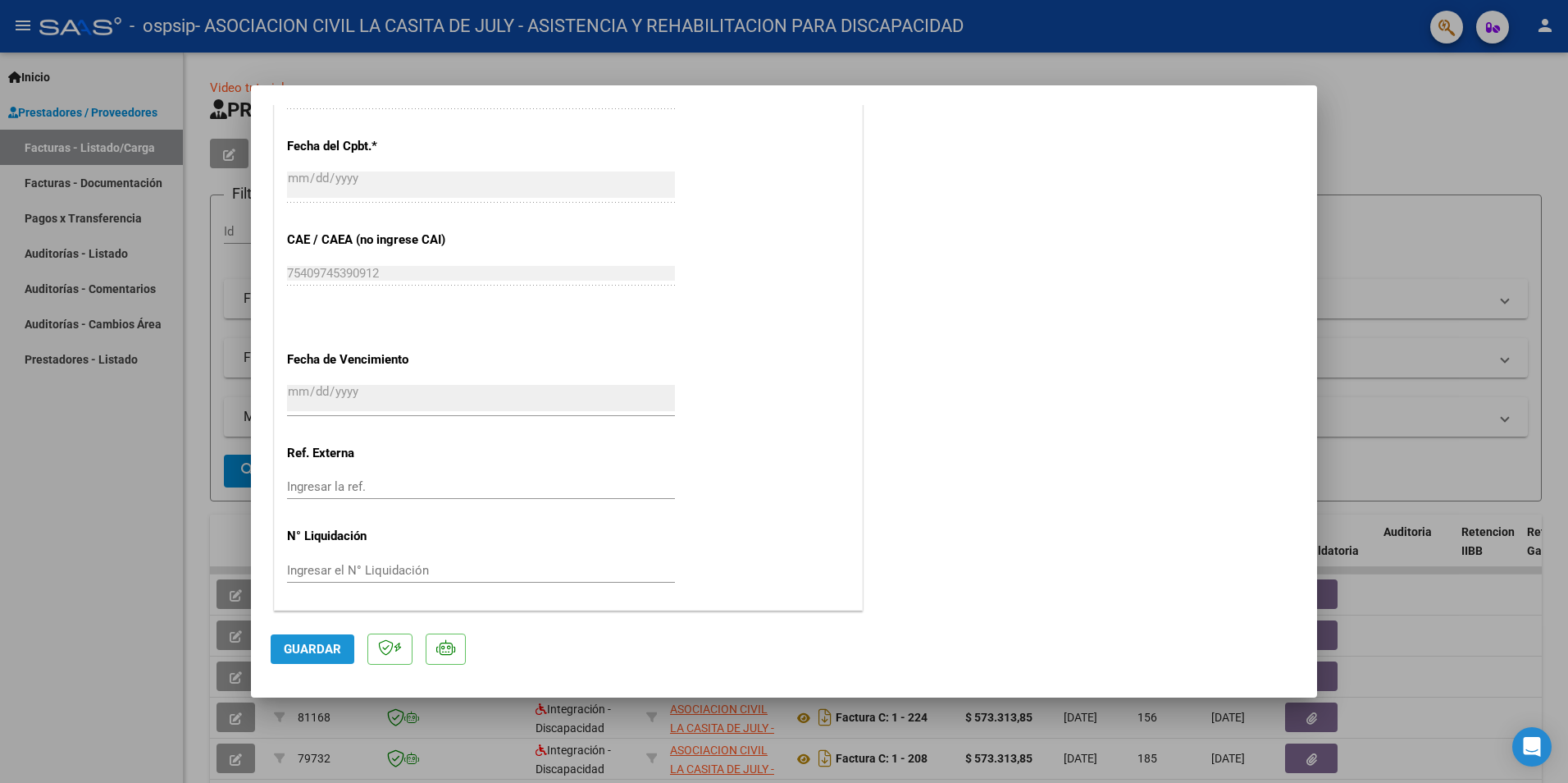
click at [324, 643] on span "Guardar" at bounding box center [312, 649] width 57 height 15
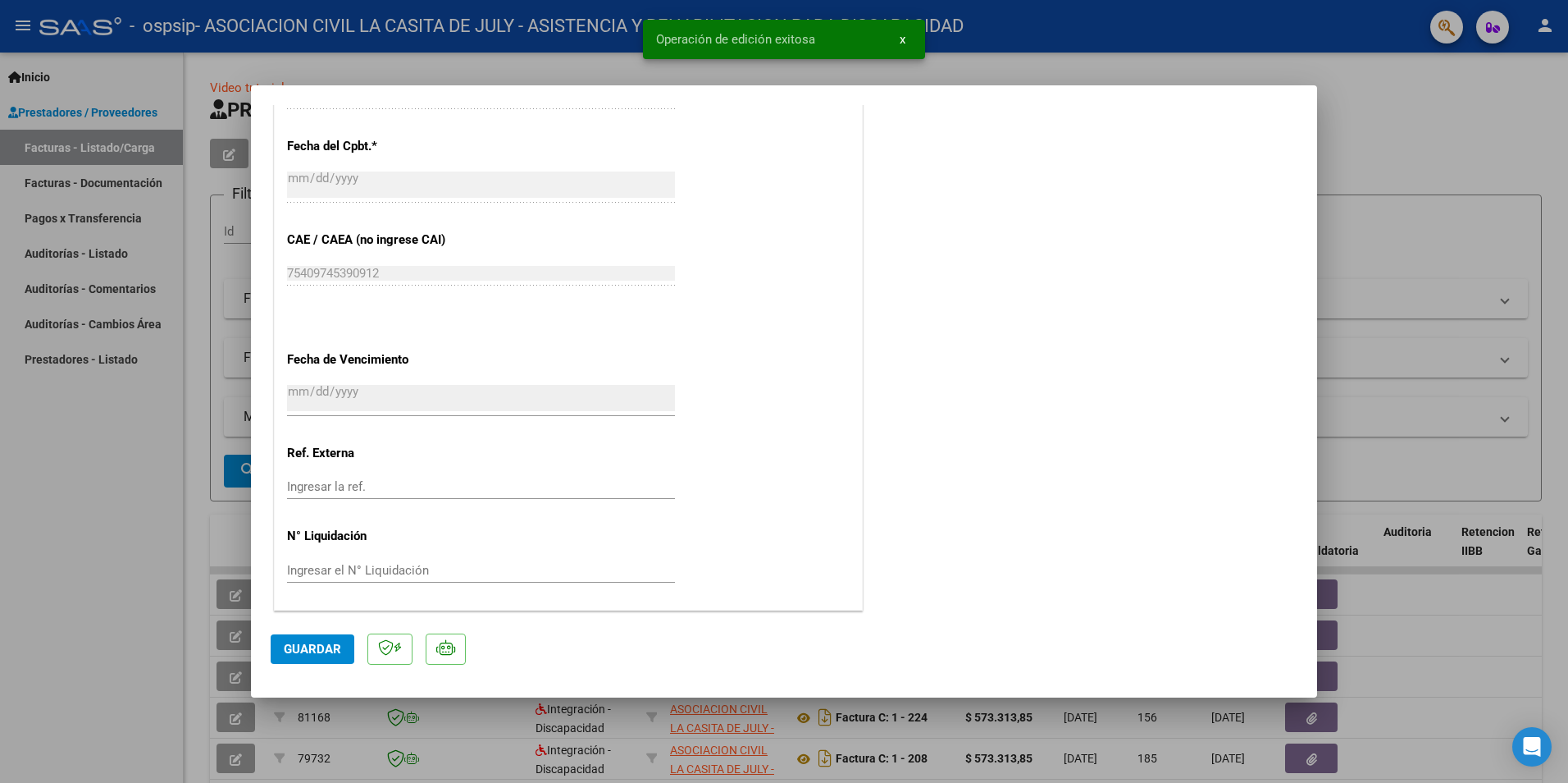
click at [904, 36] on span "x" at bounding box center [903, 39] width 6 height 15
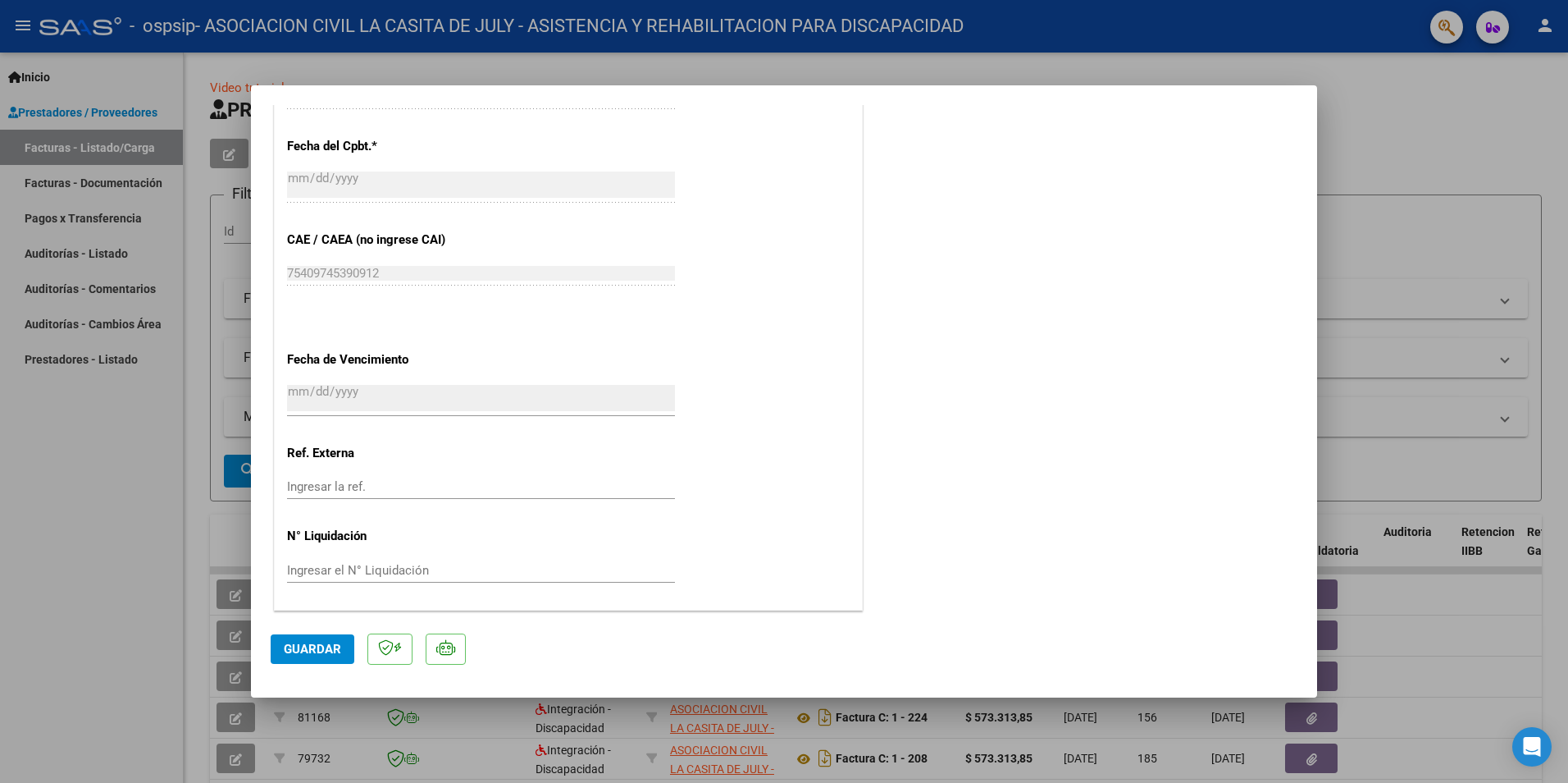
click at [1463, 126] on div at bounding box center [784, 392] width 1568 height 783
type input "$ 0,00"
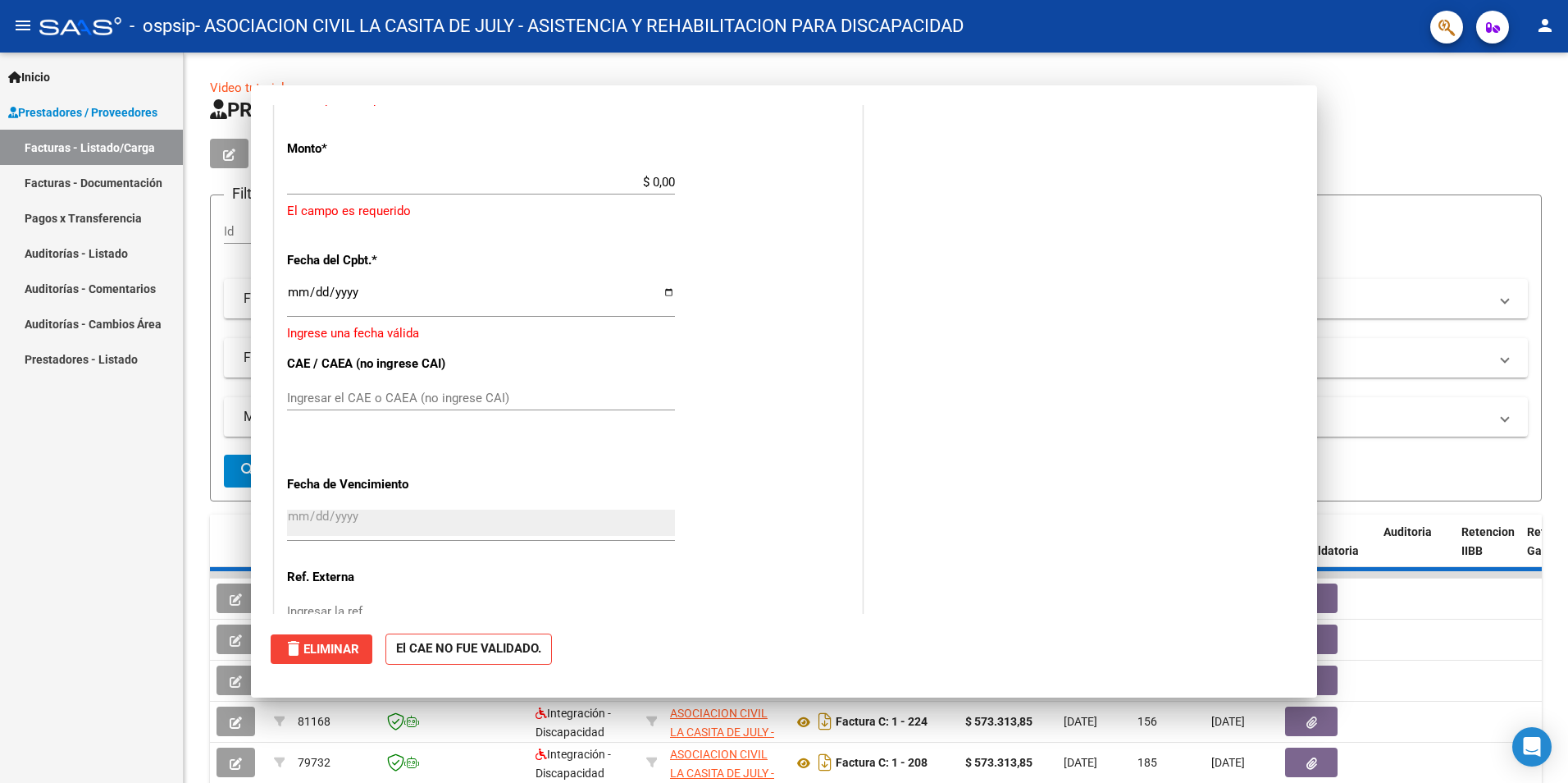
scroll to position [752, 0]
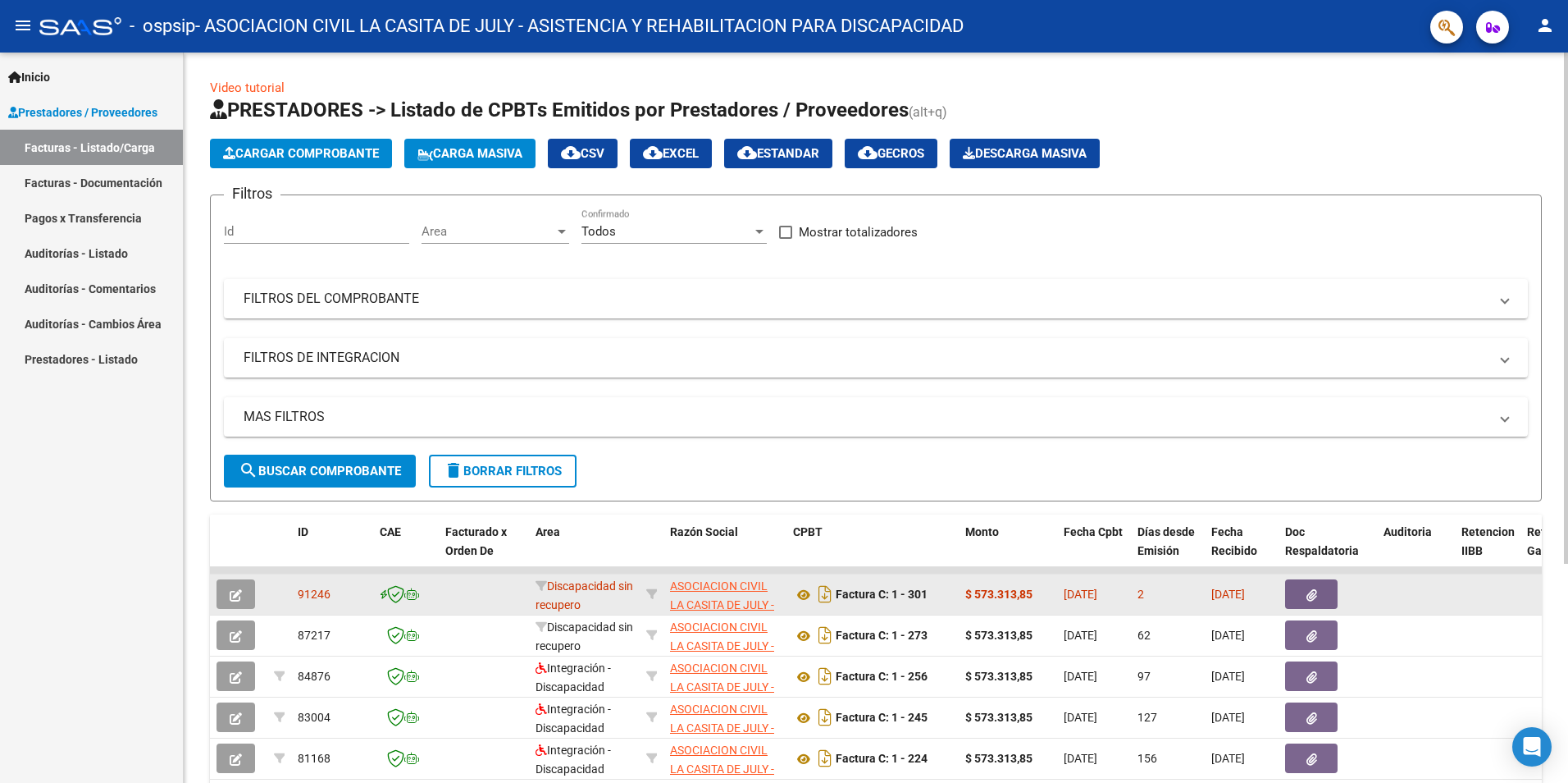
click at [569, 596] on div "Discapacidad sin recupero" at bounding box center [584, 594] width 98 height 34
click at [570, 591] on span "Discapacidad sin recupero" at bounding box center [584, 596] width 98 height 32
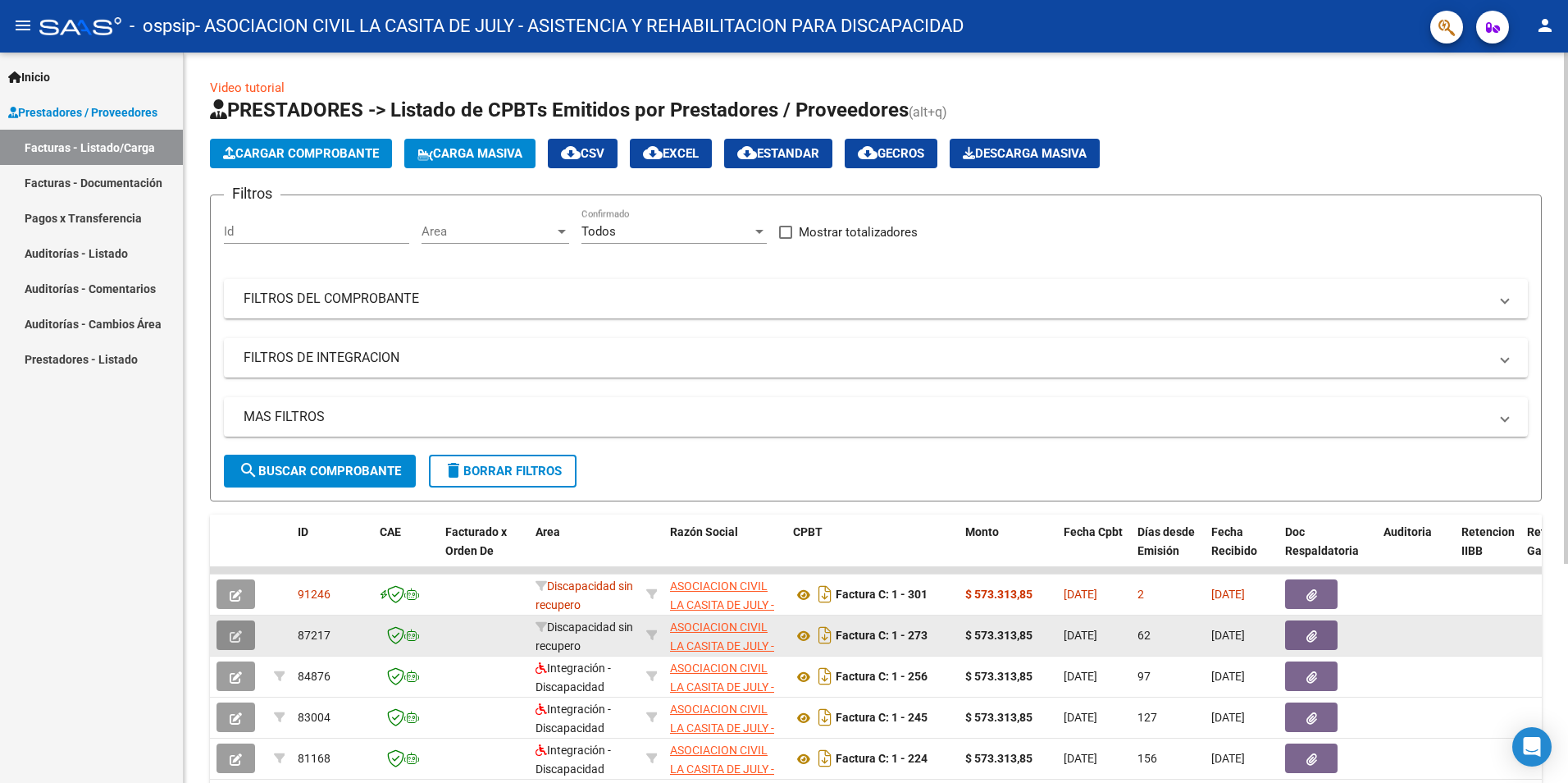
click at [230, 638] on icon "button" at bounding box center [236, 636] width 12 height 12
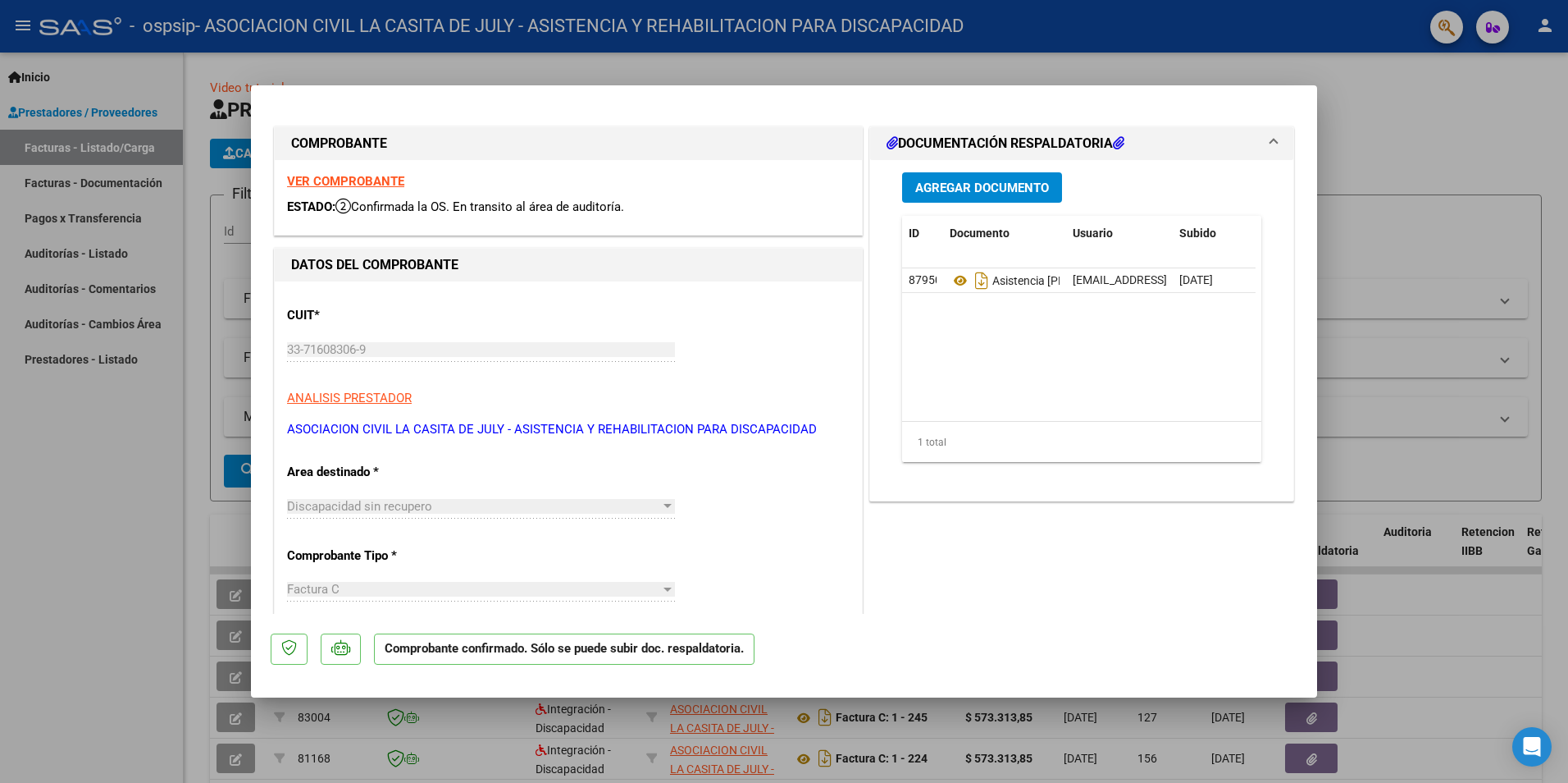
click at [961, 588] on div "DOCUMENTACIÓN RESPALDATORIA Agregar Documento ID Documento Usuario Subido Acció…" at bounding box center [1082, 739] width 431 height 1233
click at [1412, 101] on div at bounding box center [784, 392] width 1568 height 783
type input "$ 0,00"
